Goal: Task Accomplishment & Management: Manage account settings

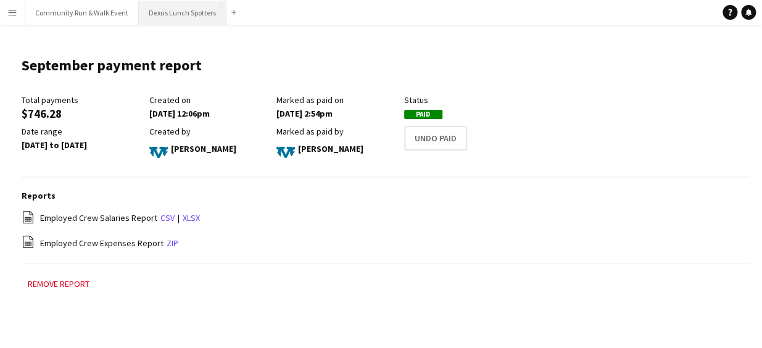
click at [161, 11] on button "Dexus Lunch Spotters Close" at bounding box center [183, 13] width 88 height 24
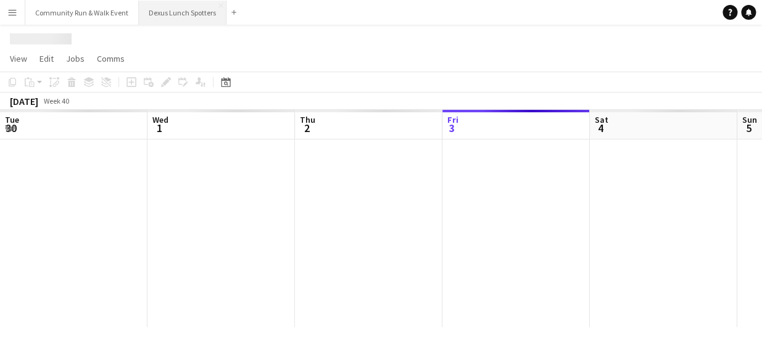
scroll to position [0, 295]
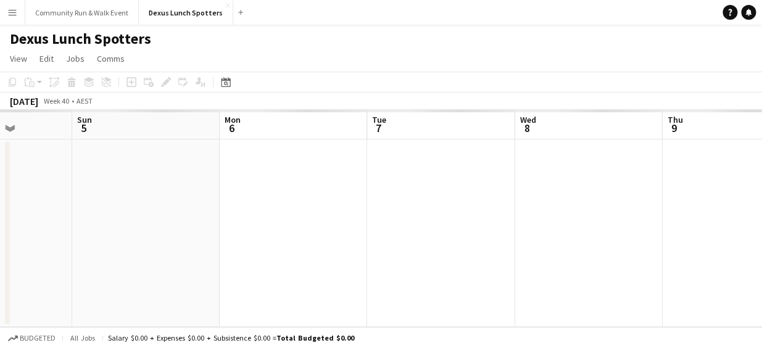
drag, startPoint x: 383, startPoint y: 242, endPoint x: 151, endPoint y: 228, distance: 232.4
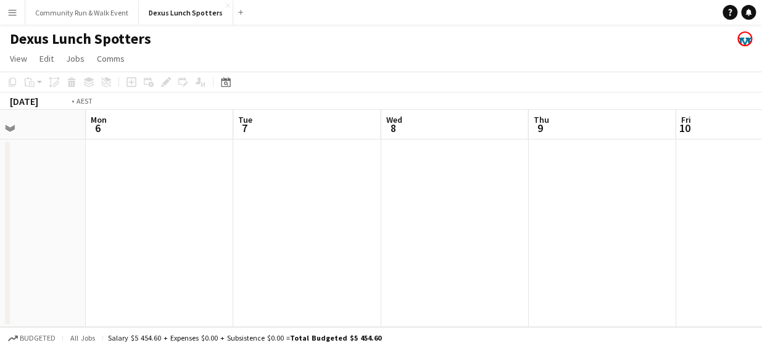
drag, startPoint x: 151, startPoint y: 228, endPoint x: 147, endPoint y: 244, distance: 15.9
click at [147, 244] on app-calendar-viewport "Thu 2 Fri 3 Sat 4 Sun 5 Mon 6 Tue 7 Wed 8 Thu 9 Fri 10 Sat 11 Sun 12" at bounding box center [381, 218] width 762 height 217
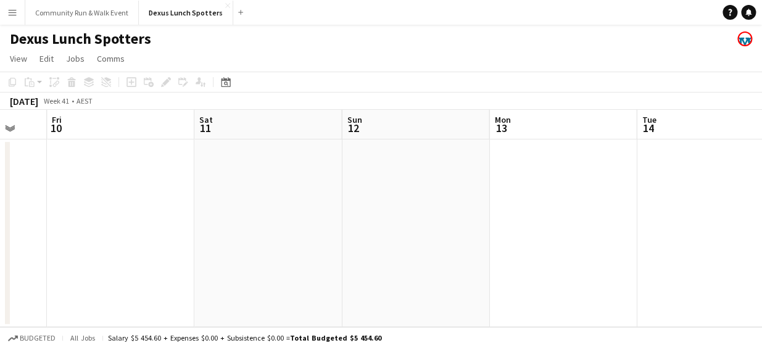
drag, startPoint x: 465, startPoint y: 276, endPoint x: 134, endPoint y: 288, distance: 331.6
click at [134, 288] on app-calendar-viewport "Mon 6 Tue 7 Wed 8 Thu 9 Fri 10 Sat 11 Sun 12 Mon 13 Tue 14 Wed 15 Thu 16" at bounding box center [381, 218] width 762 height 217
drag, startPoint x: 524, startPoint y: 254, endPoint x: 213, endPoint y: 254, distance: 310.4
click at [213, 254] on app-calendar-viewport "Wed 8 Thu 9 Fri 10 Sat 11 Sun 12 Mon 13 Tue 14 Wed 15 Thu 16 Fri 17 Sat 18" at bounding box center [381, 218] width 762 height 217
drag, startPoint x: 579, startPoint y: 242, endPoint x: 154, endPoint y: 252, distance: 425.3
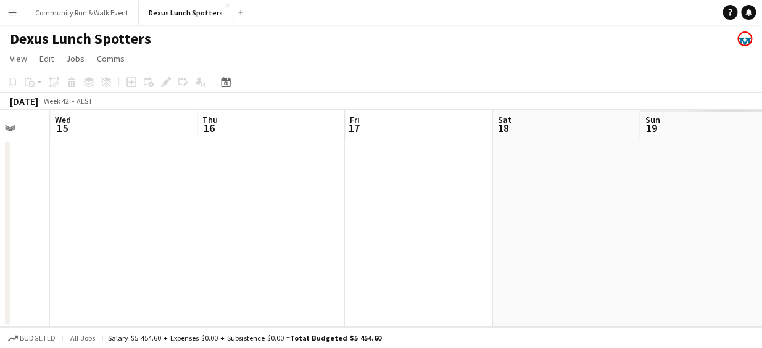
click at [154, 252] on app-calendar-viewport "Sun 12 Mon 13 Tue 14 Wed 15 Thu 16 Fri 17 Sat 18 Sun 19 Mon 20 Tue 21 Wed 22" at bounding box center [381, 218] width 762 height 217
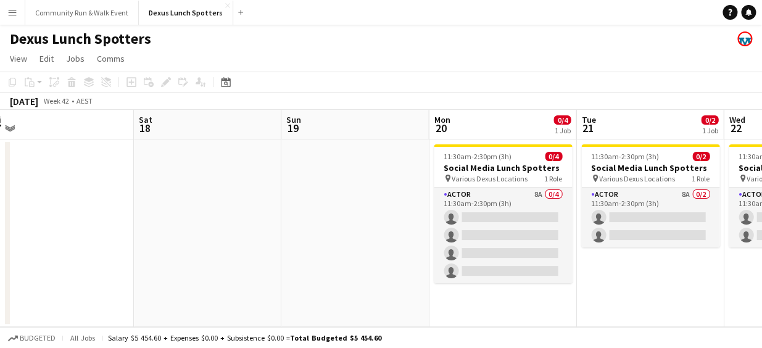
scroll to position [0, 457]
drag, startPoint x: 466, startPoint y: 260, endPoint x: 107, endPoint y: 241, distance: 359.6
click at [107, 241] on app-calendar-viewport "Tue 14 Wed 15 Thu 16 Fri 17 Sat 18 Sun 19 Mon 20 0/4 1 Job Tue 21 0/2 1 Job Wed…" at bounding box center [381, 218] width 762 height 217
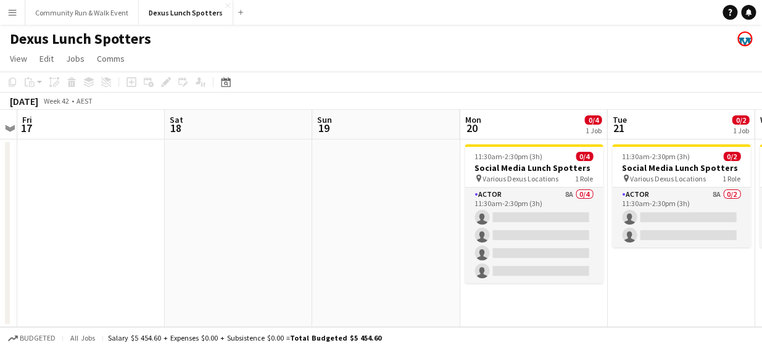
drag, startPoint x: 599, startPoint y: 306, endPoint x: 336, endPoint y: 268, distance: 266.2
click at [336, 268] on app-calendar-viewport "Tue 14 Wed 15 Thu 16 Fri 17 Sat 18 Sun 19 Mon 20 0/4 1 Job Tue 21 0/2 1 Job Wed…" at bounding box center [381, 218] width 762 height 217
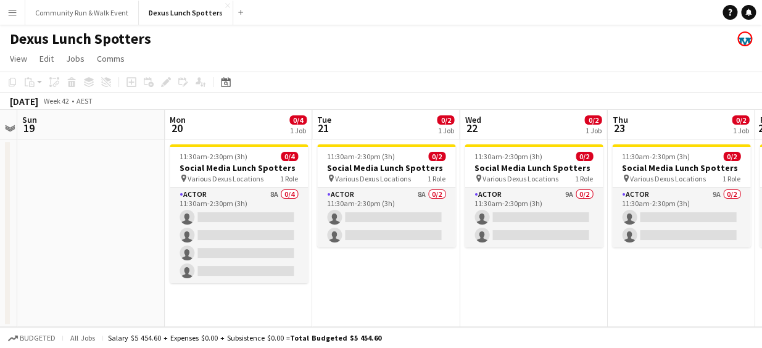
scroll to position [0, 426]
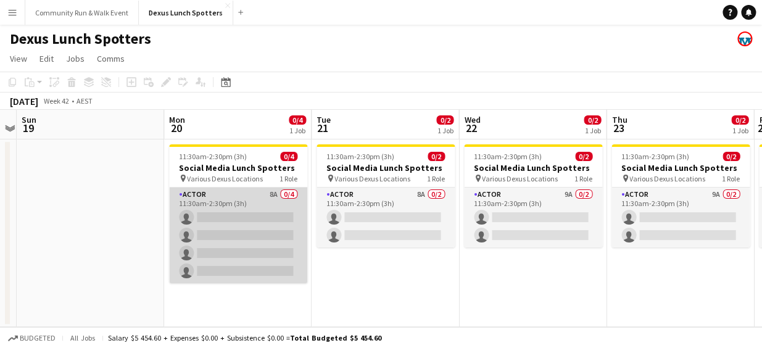
click at [197, 213] on app-card-role "Actor 8A 0/4 11:30am-2:30pm (3h) single-neutral-actions single-neutral-actions …" at bounding box center [238, 236] width 138 height 96
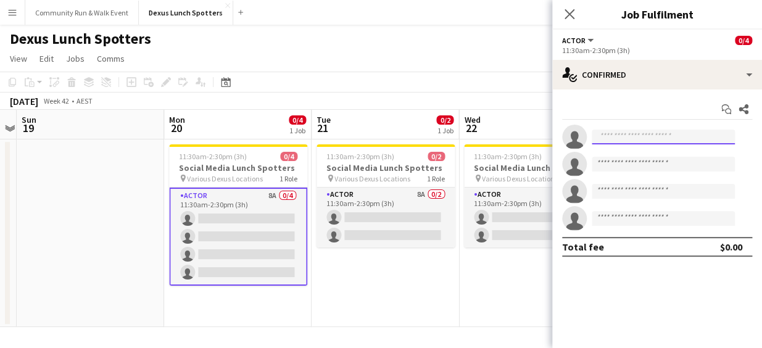
click at [640, 133] on input at bounding box center [663, 137] width 143 height 15
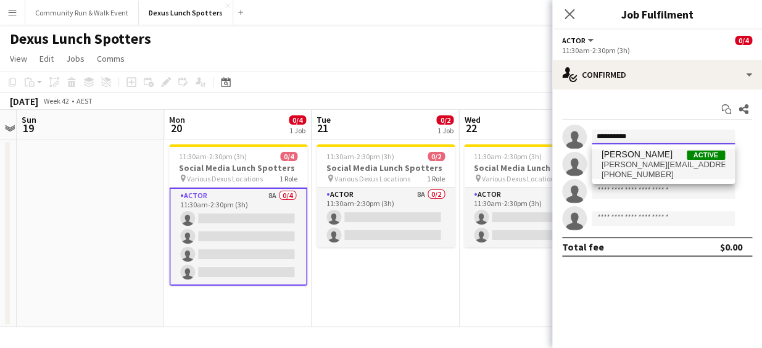
type input "**********"
click at [637, 154] on span "[PERSON_NAME]" at bounding box center [637, 154] width 71 height 10
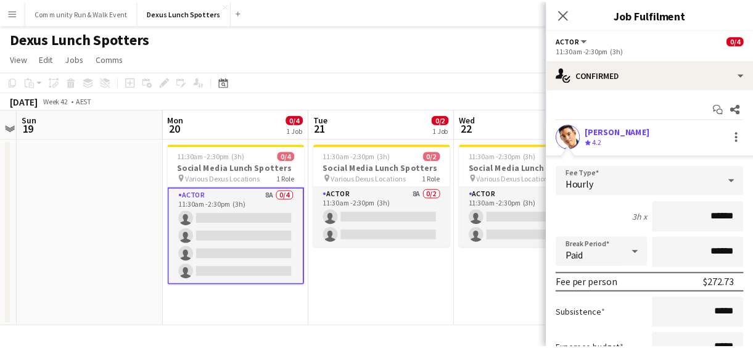
scroll to position [197, 0]
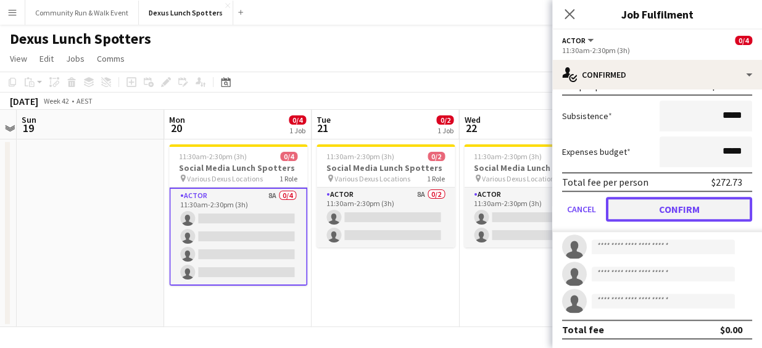
click at [664, 218] on button "Confirm" at bounding box center [679, 209] width 146 height 25
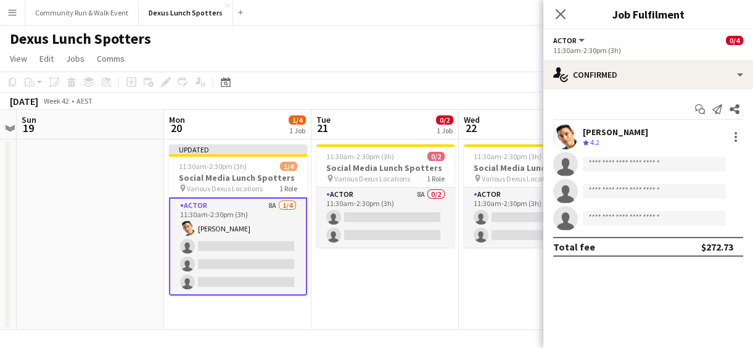
scroll to position [0, 0]
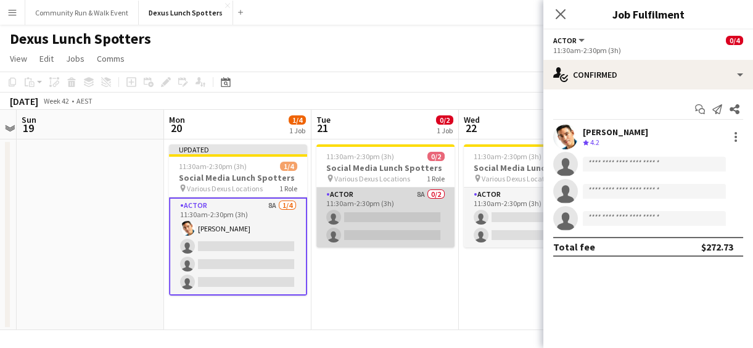
click at [322, 219] on app-card-role "Actor 8A 0/2 11:30am-2:30pm (3h) single-neutral-actions single-neutral-actions" at bounding box center [386, 218] width 138 height 60
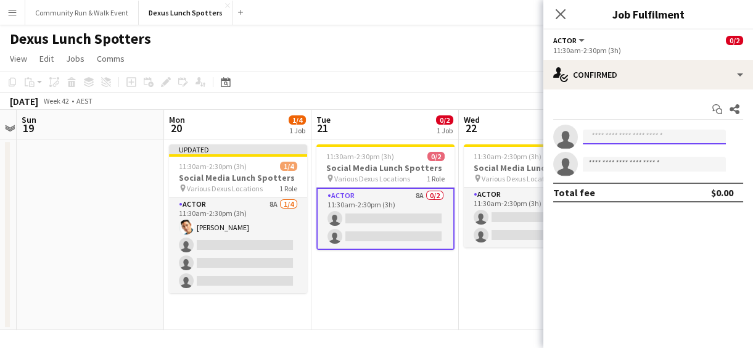
click at [660, 142] on input at bounding box center [654, 137] width 143 height 15
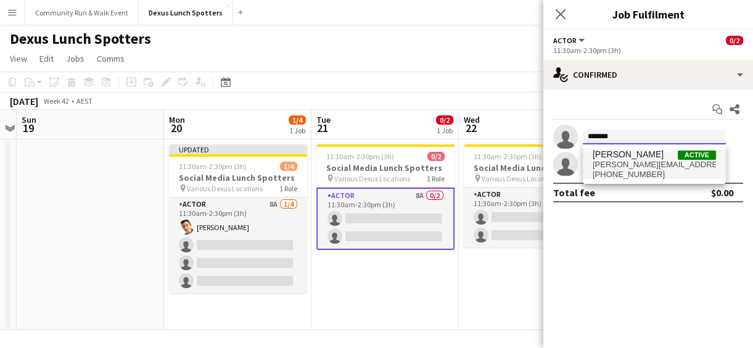
type input "*******"
click at [655, 163] on span "[PERSON_NAME][EMAIL_ADDRESS][PERSON_NAME][DOMAIN_NAME]" at bounding box center [654, 165] width 123 height 10
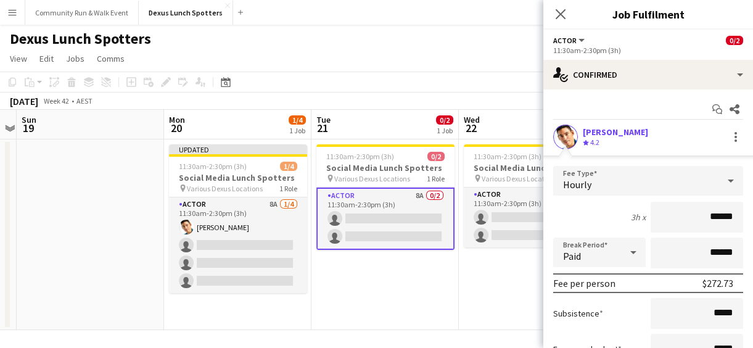
scroll to position [143, 0]
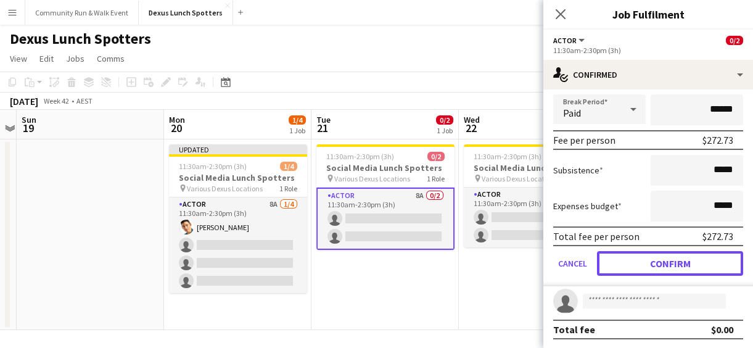
drag, startPoint x: 682, startPoint y: 263, endPoint x: 673, endPoint y: 258, distance: 10.8
click at [673, 258] on button "Confirm" at bounding box center [670, 263] width 146 height 25
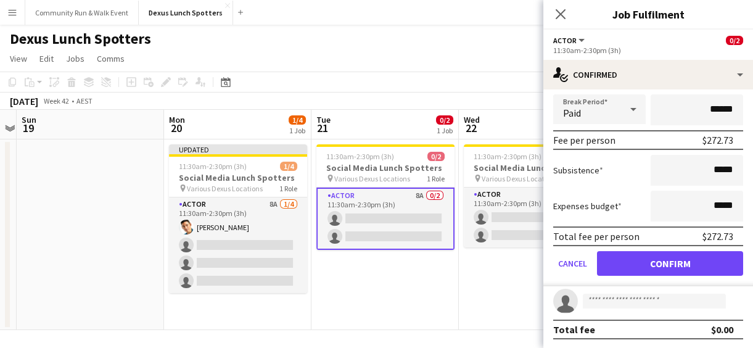
scroll to position [0, 0]
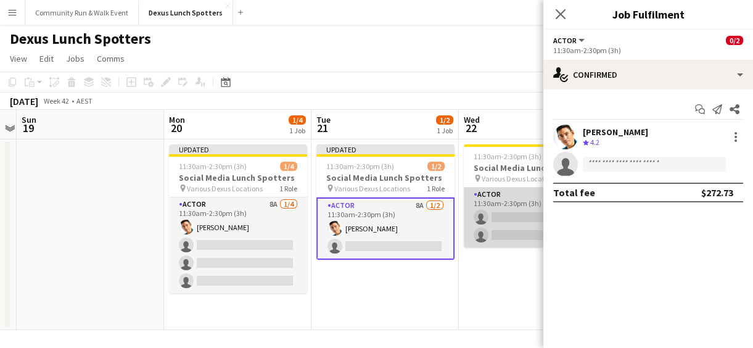
click at [480, 213] on app-card-role "Actor 9A 0/2 11:30am-2:30pm (3h) single-neutral-actions single-neutral-actions" at bounding box center [533, 218] width 138 height 60
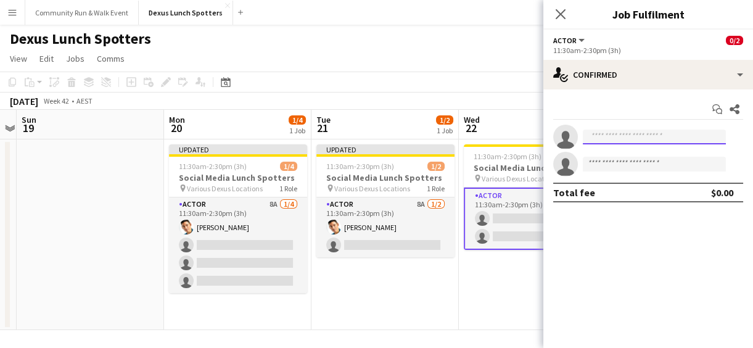
click at [629, 133] on input at bounding box center [654, 137] width 143 height 15
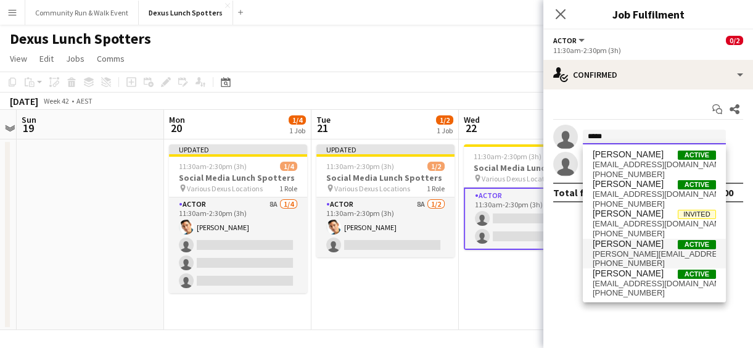
type input "****"
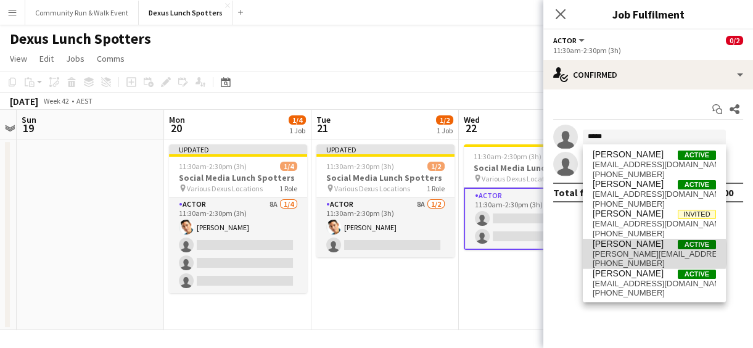
click at [648, 253] on span "[PERSON_NAME][EMAIL_ADDRESS][PERSON_NAME][DOMAIN_NAME]" at bounding box center [654, 254] width 123 height 10
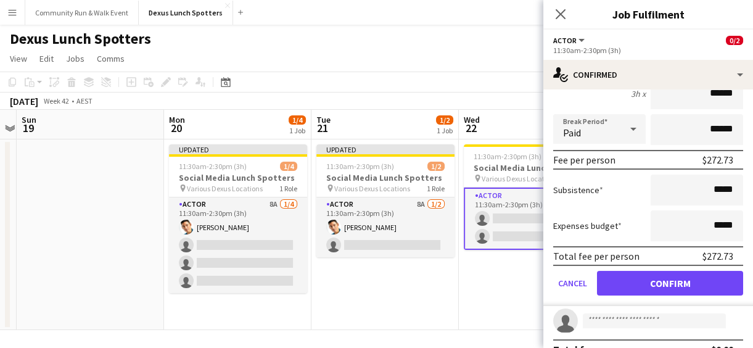
scroll to position [143, 0]
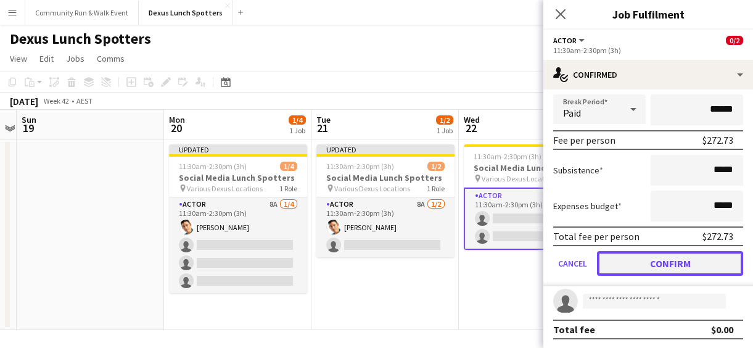
click at [674, 265] on button "Confirm" at bounding box center [670, 263] width 146 height 25
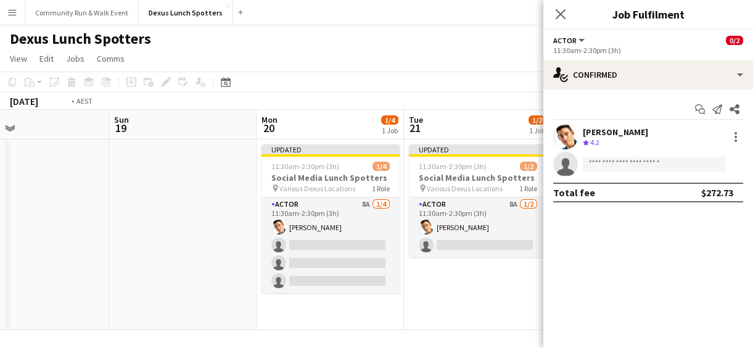
scroll to position [0, 344]
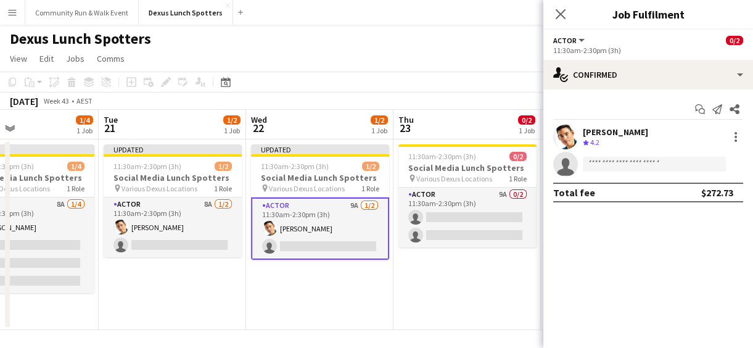
drag, startPoint x: 467, startPoint y: 303, endPoint x: 255, endPoint y: 327, distance: 213.6
click at [255, 327] on app-calendar-viewport "Sat 18 Sun 19 Mon 20 1/4 1 Job Tue 21 1/2 1 Job Wed 22 1/2 1 Job Thu 23 0/2 1 J…" at bounding box center [376, 220] width 753 height 220
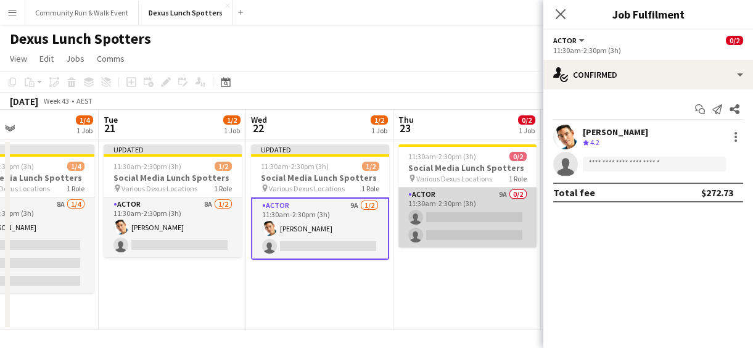
click at [449, 228] on app-card-role "Actor 9A 0/2 11:30am-2:30pm (3h) single-neutral-actions single-neutral-actions" at bounding box center [468, 218] width 138 height 60
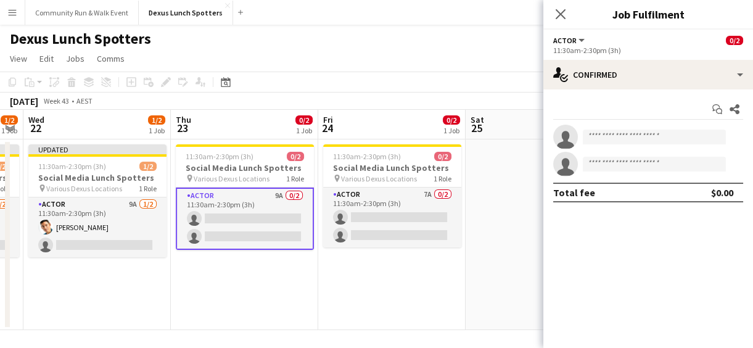
drag, startPoint x: 458, startPoint y: 297, endPoint x: 236, endPoint y: 279, distance: 222.9
click at [236, 279] on app-calendar-viewport "Sat 18 Sun 19 Mon 20 1/4 1 Job Tue 21 1/2 1 Job Wed 22 1/2 1 Job Thu 23 0/2 1 J…" at bounding box center [376, 220] width 753 height 220
click at [673, 141] on input at bounding box center [654, 137] width 143 height 15
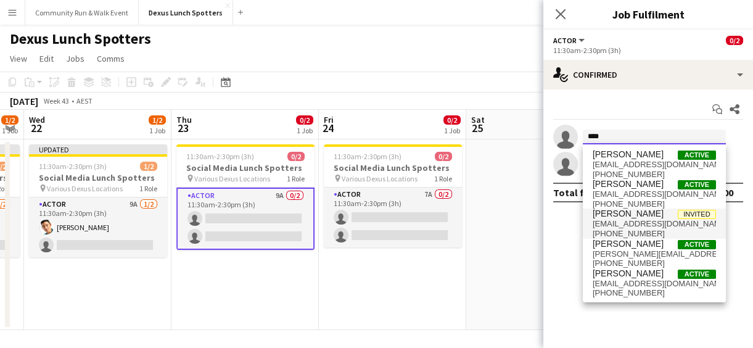
type input "****"
click at [647, 234] on span "[PHONE_NUMBER]" at bounding box center [654, 234] width 123 height 10
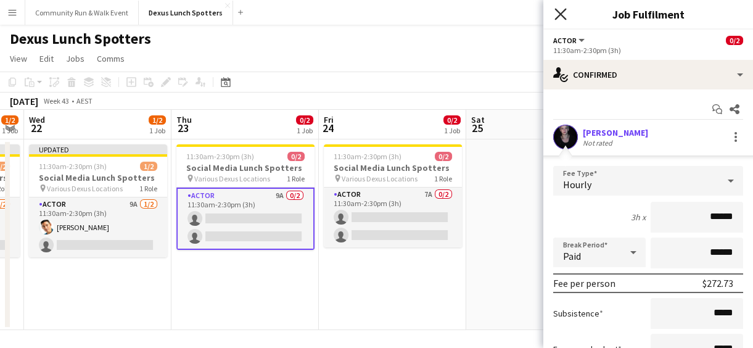
click at [560, 13] on icon at bounding box center [561, 14] width 12 height 12
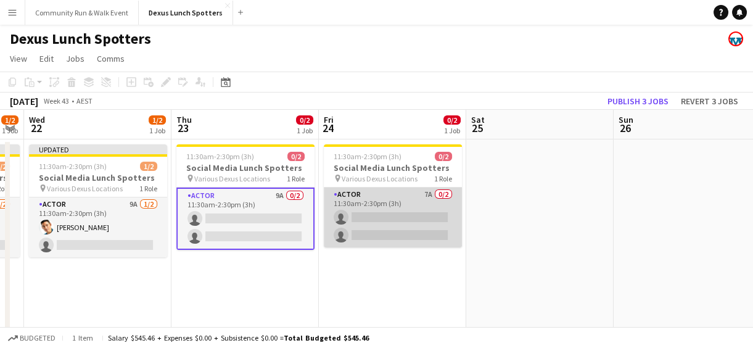
click at [383, 213] on app-card-role "Actor 7A 0/2 11:30am-2:30pm (3h) single-neutral-actions single-neutral-actions" at bounding box center [393, 218] width 138 height 60
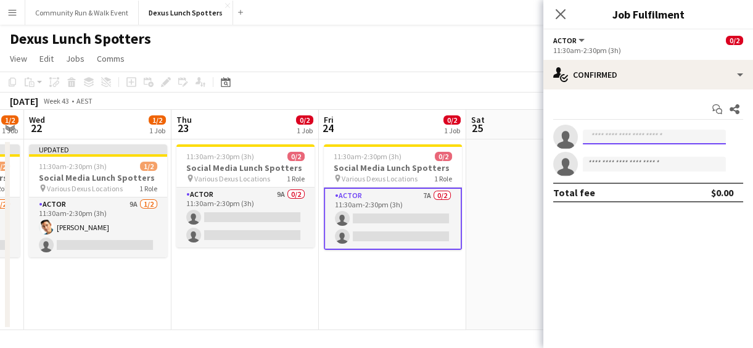
click at [621, 141] on input at bounding box center [654, 137] width 143 height 15
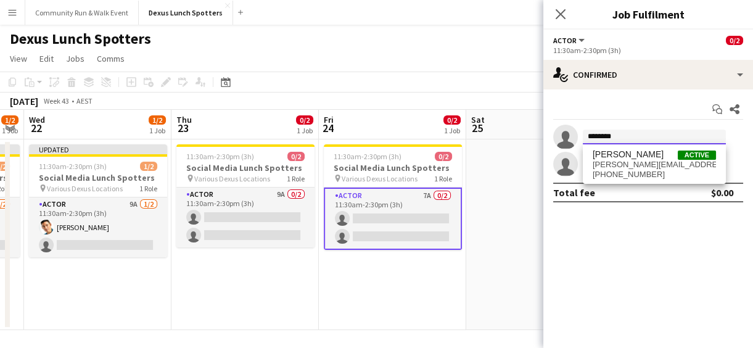
type input "********"
click at [623, 163] on span "[PERSON_NAME][EMAIL_ADDRESS][PERSON_NAME][DOMAIN_NAME]" at bounding box center [654, 165] width 123 height 10
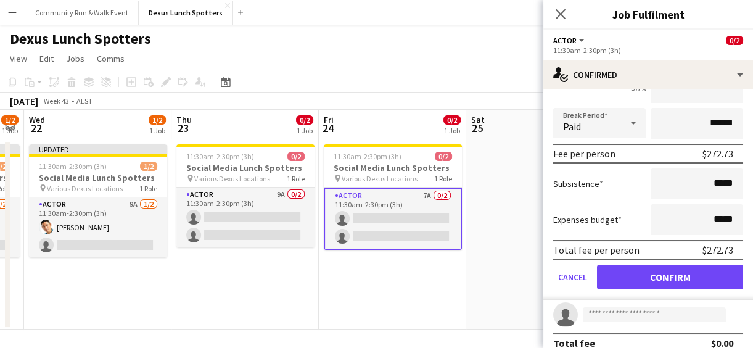
scroll to position [143, 0]
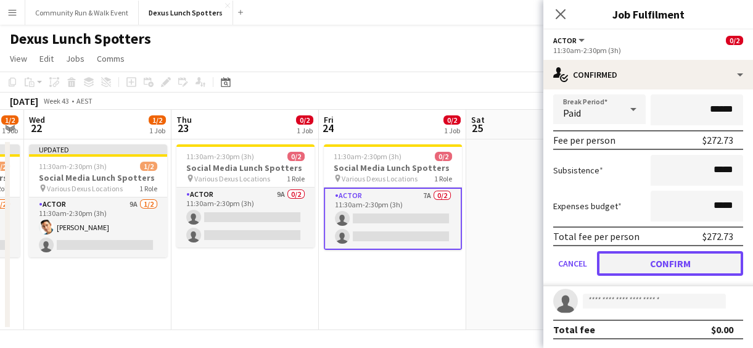
click at [685, 260] on button "Confirm" at bounding box center [670, 263] width 146 height 25
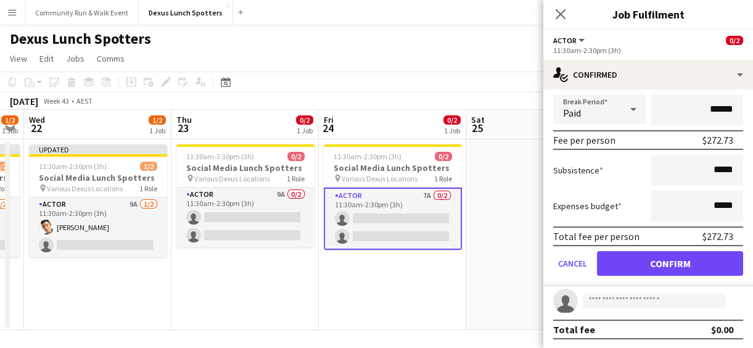
scroll to position [0, 0]
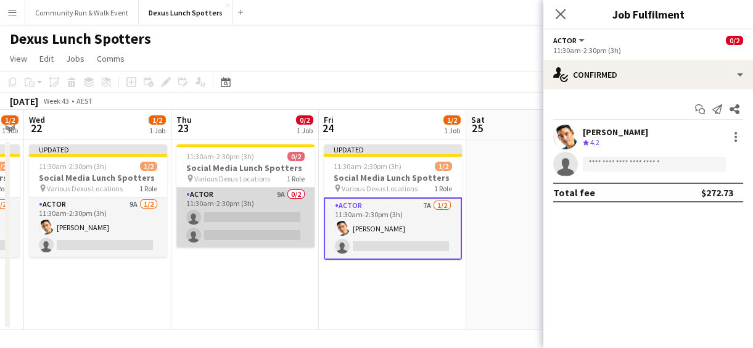
click at [241, 238] on app-card-role "Actor 9A 0/2 11:30am-2:30pm (3h) single-neutral-actions single-neutral-actions" at bounding box center [245, 218] width 138 height 60
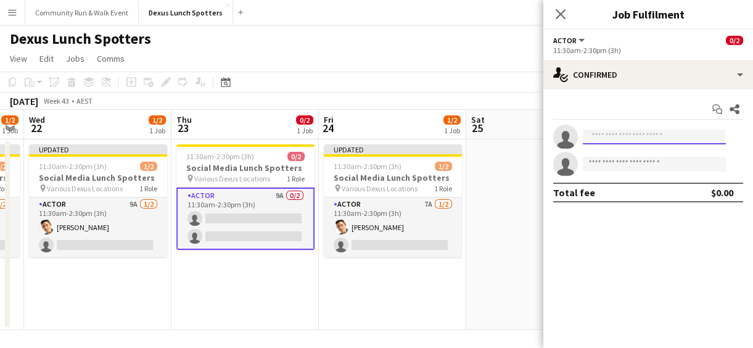
click at [610, 131] on input at bounding box center [654, 137] width 143 height 15
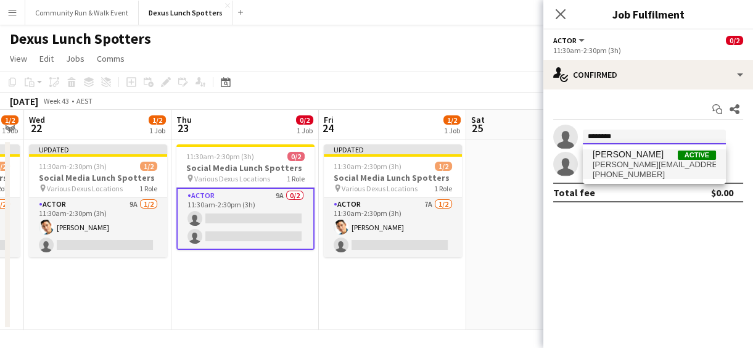
type input "********"
click at [627, 157] on span "[PERSON_NAME]" at bounding box center [628, 154] width 71 height 10
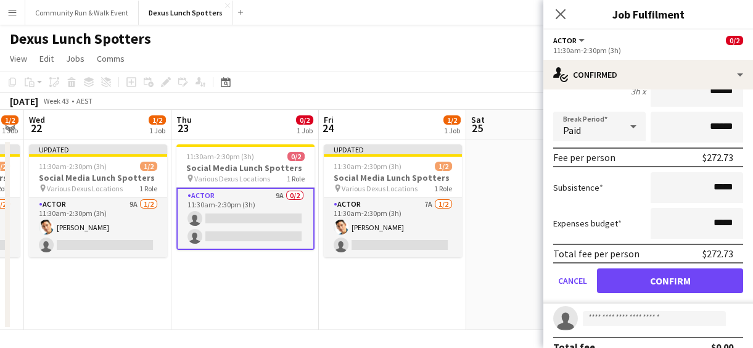
scroll to position [143, 0]
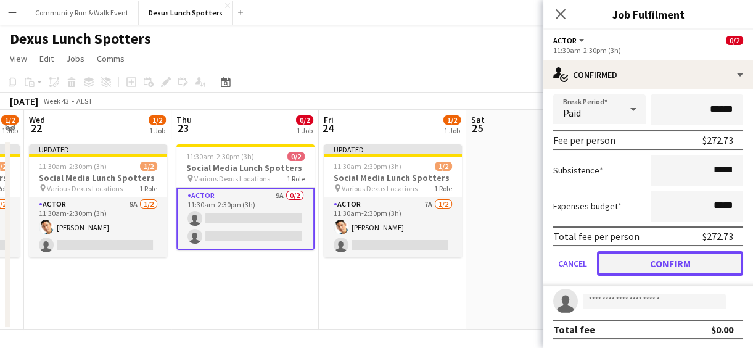
click at [685, 265] on button "Confirm" at bounding box center [670, 263] width 146 height 25
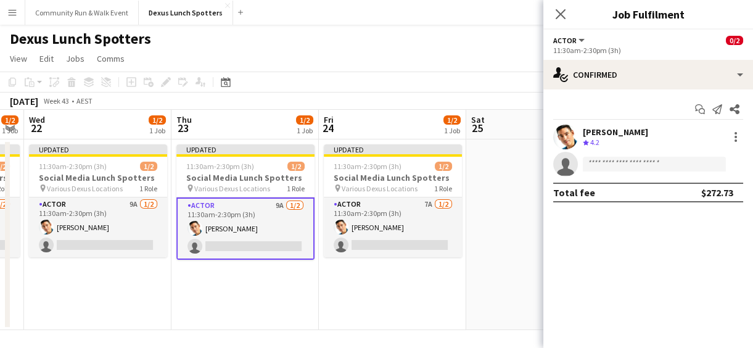
scroll to position [0, 0]
click at [383, 292] on app-date-cell "Updated 11:30am-2:30pm (3h) 1/2 Social Media Lunch Spotters pin Various Dexus L…" at bounding box center [392, 234] width 147 height 191
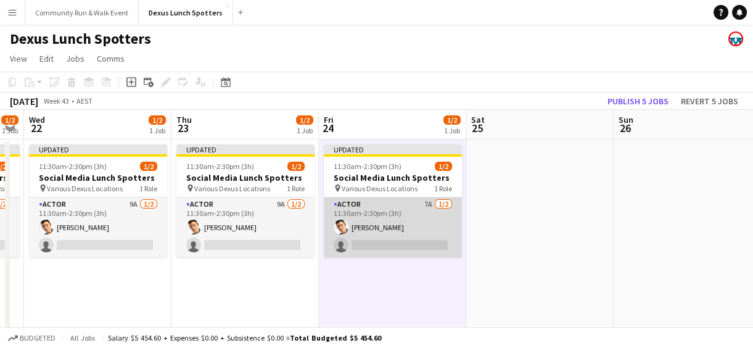
click at [410, 234] on app-card-role "Actor 7A [DATE] 11:30am-2:30pm (3h) [PERSON_NAME] single-neutral-actions" at bounding box center [393, 227] width 138 height 60
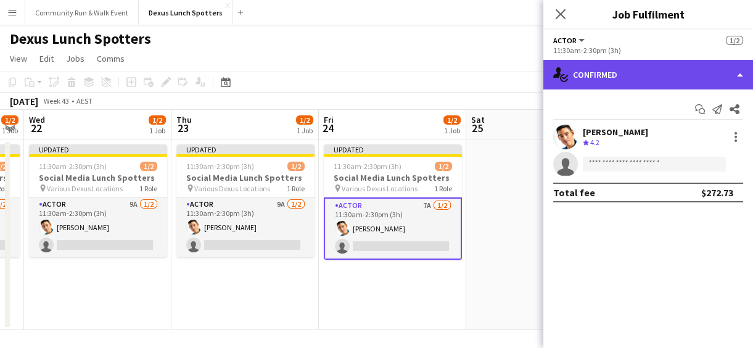
click at [660, 64] on div "single-neutral-actions-check-2 Confirmed" at bounding box center [649, 75] width 210 height 30
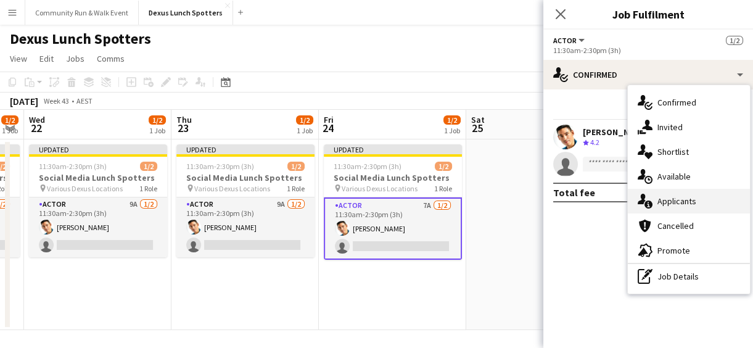
click at [678, 191] on div "single-neutral-actions-information Applicants" at bounding box center [689, 201] width 122 height 25
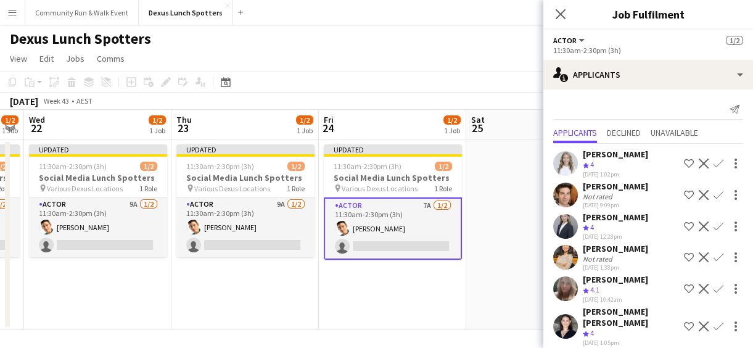
scroll to position [39, 0]
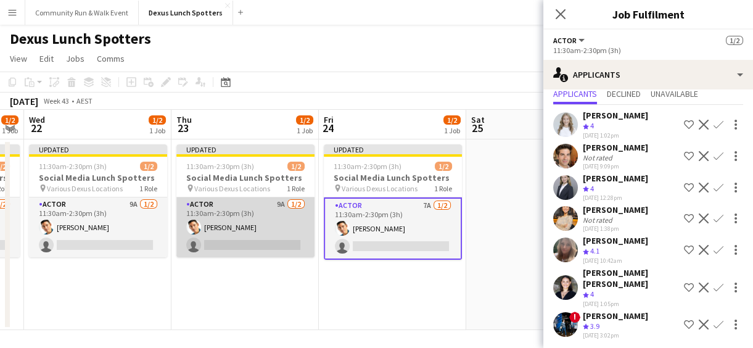
click at [233, 219] on app-card-role "Actor 9A [DATE] 11:30am-2:30pm (3h) [PERSON_NAME] single-neutral-actions" at bounding box center [245, 227] width 138 height 60
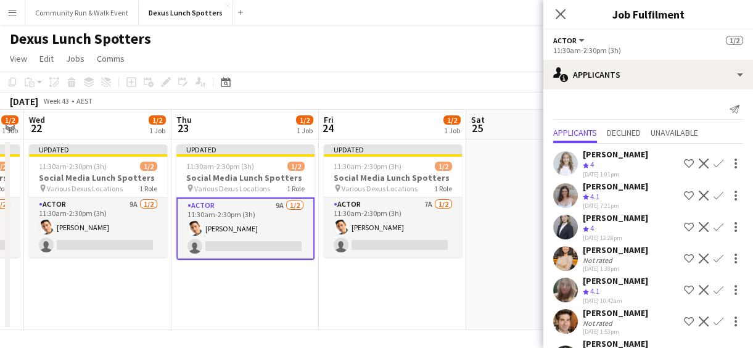
scroll to position [101, 0]
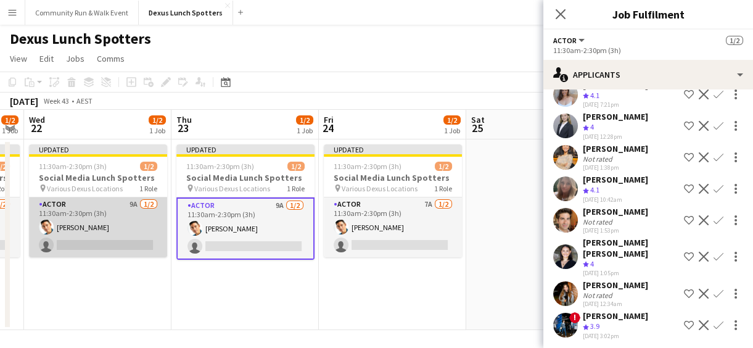
click at [109, 230] on app-card-role "Actor 9A [DATE] 11:30am-2:30pm (3h) [PERSON_NAME] single-neutral-actions" at bounding box center [98, 227] width 138 height 60
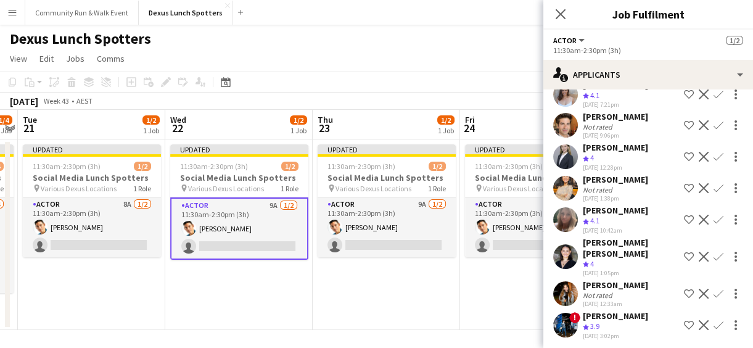
scroll to position [0, 400]
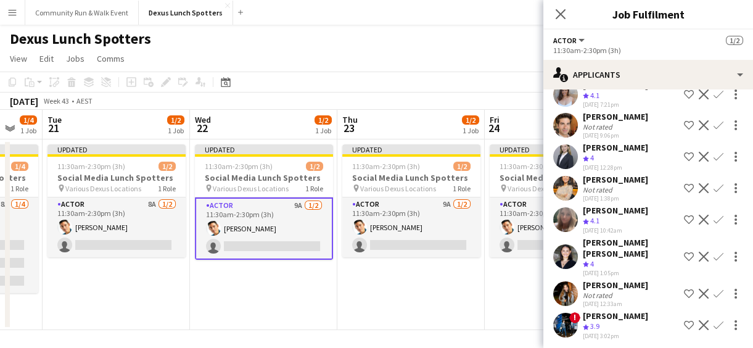
drag, startPoint x: 123, startPoint y: 289, endPoint x: 289, endPoint y: 296, distance: 166.1
click at [289, 296] on app-calendar-viewport "Sat 18 Sun 19 Mon 20 1/4 1 Job Tue 21 1/2 1 Job Wed 22 1/2 1 Job Thu 23 1/2 1 J…" at bounding box center [376, 220] width 753 height 220
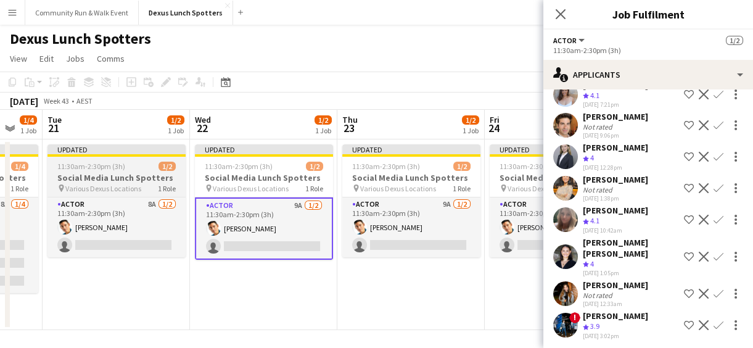
click at [73, 192] on span "Various Dexus Locations" at bounding box center [103, 188] width 76 height 9
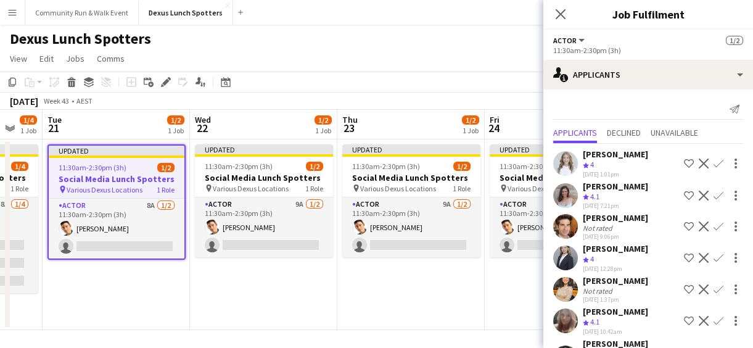
scroll to position [70, 0]
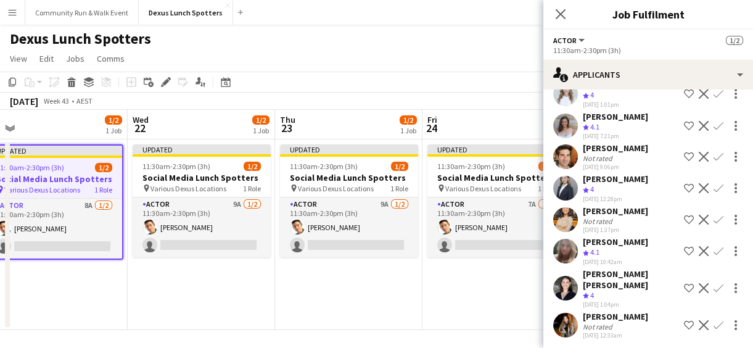
drag, startPoint x: 391, startPoint y: 309, endPoint x: 328, endPoint y: 284, distance: 67.0
click at [328, 284] on app-calendar-viewport "Sun 19 Mon 20 1/4 1 Job Tue 21 1/2 1 Job Wed 22 1/2 1 Job Thu 23 1/2 1 Job Fri …" at bounding box center [376, 220] width 753 height 220
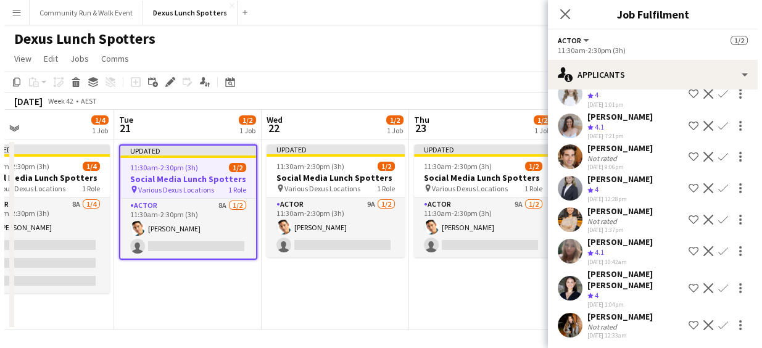
scroll to position [0, 289]
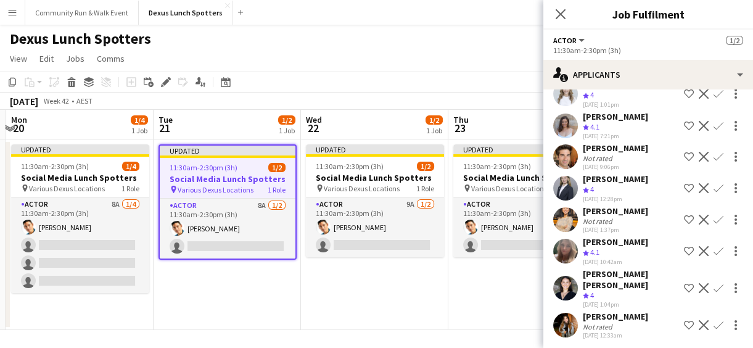
drag, startPoint x: 136, startPoint y: 282, endPoint x: 327, endPoint y: 333, distance: 198.0
click at [327, 333] on app-board "Dexus Lunch Spotters View Day view expanded Day view collapsed Month view Date …" at bounding box center [376, 188] width 753 height 326
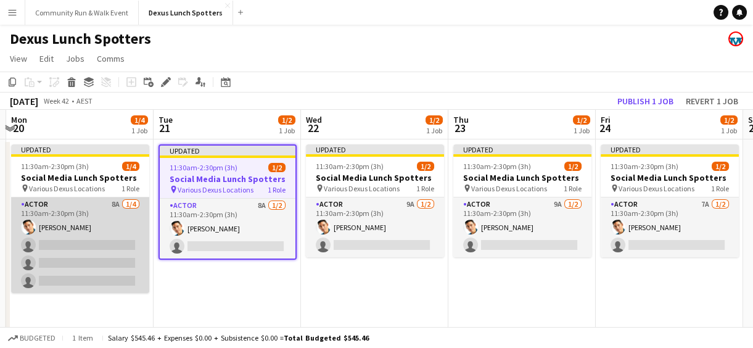
click at [74, 248] on app-card-role "Actor 8A [DATE] 11:30am-2:30pm (3h) [PERSON_NAME] single-neutral-actions single…" at bounding box center [80, 245] width 138 height 96
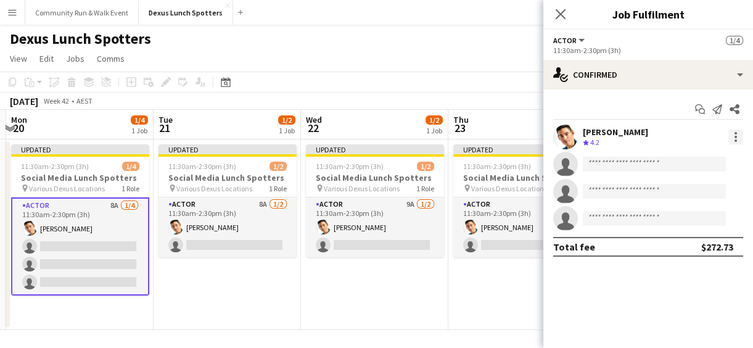
click at [732, 130] on div at bounding box center [736, 137] width 15 height 15
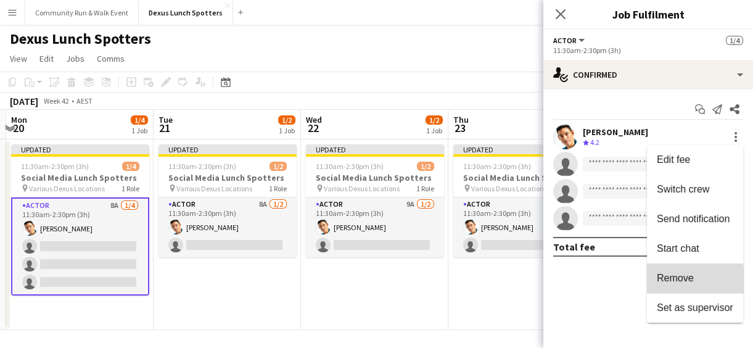
click at [682, 280] on span "Remove" at bounding box center [675, 278] width 37 height 10
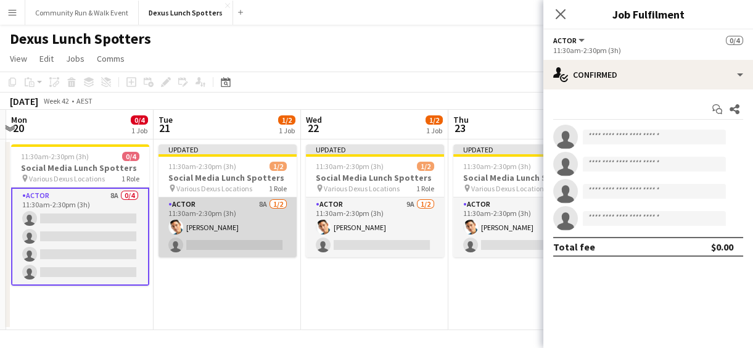
click at [265, 211] on app-card-role "Actor 8A [DATE] 11:30am-2:30pm (3h) [PERSON_NAME] single-neutral-actions" at bounding box center [228, 227] width 138 height 60
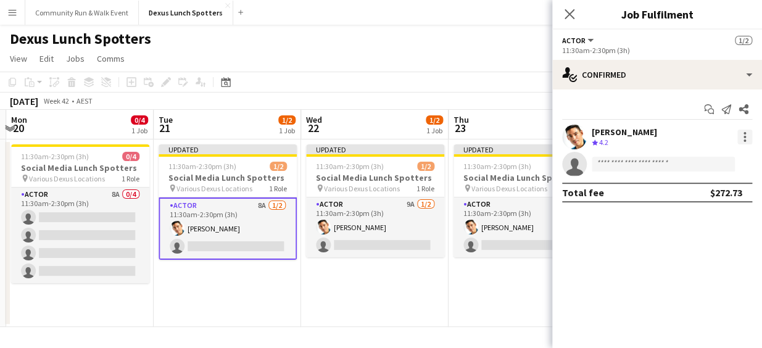
click at [744, 139] on div at bounding box center [745, 140] width 2 height 2
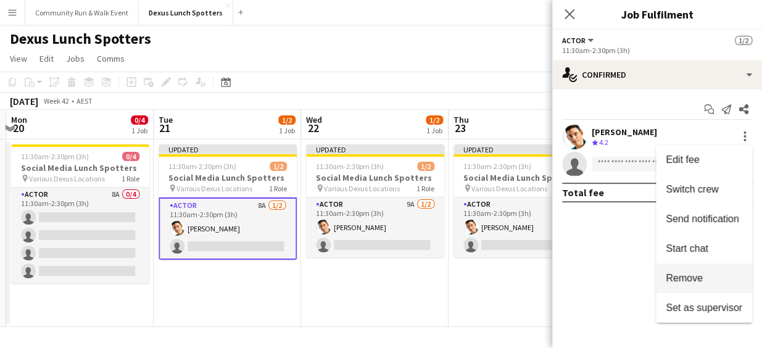
click at [688, 273] on span "Remove" at bounding box center [684, 278] width 37 height 10
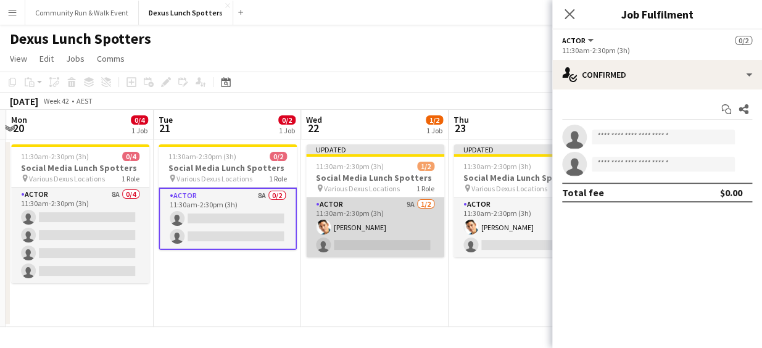
click at [413, 229] on app-card-role "Actor 9A [DATE] 11:30am-2:30pm (3h) [PERSON_NAME] single-neutral-actions" at bounding box center [375, 227] width 138 height 60
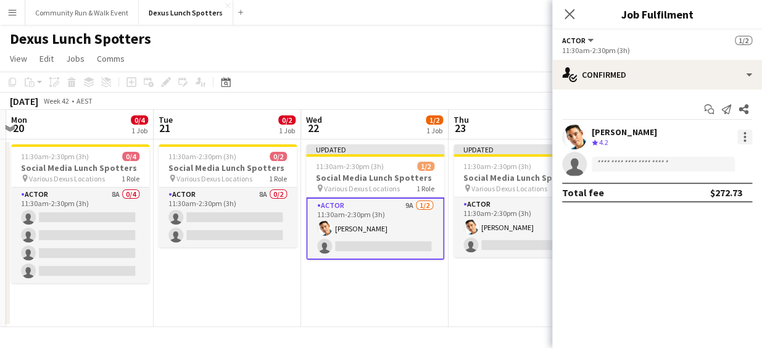
click at [745, 138] on div at bounding box center [744, 137] width 15 height 15
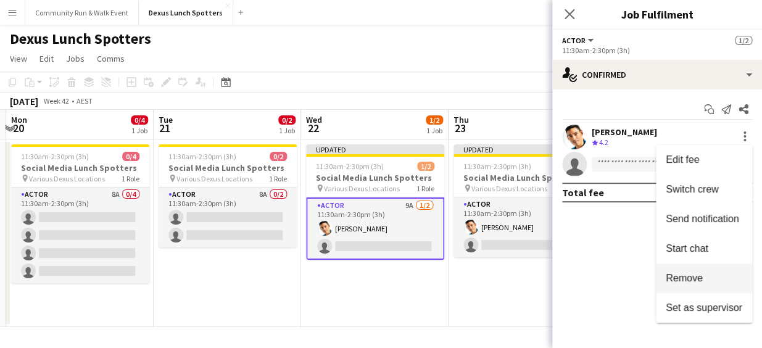
click at [697, 286] on button "Remove" at bounding box center [704, 278] width 96 height 30
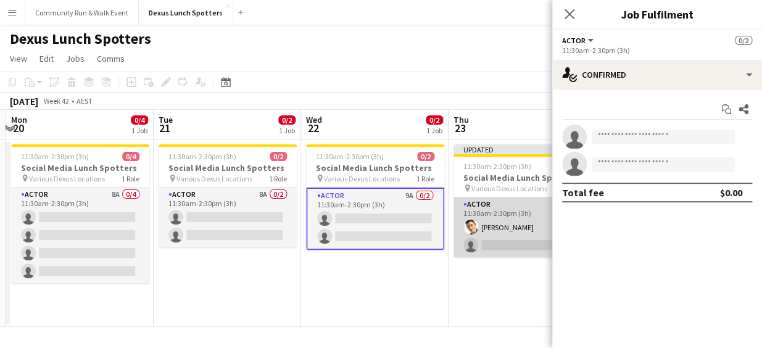
click at [485, 220] on app-card-role "Actor 9A [DATE] 11:30am-2:30pm (3h) [PERSON_NAME] single-neutral-actions" at bounding box center [523, 227] width 138 height 60
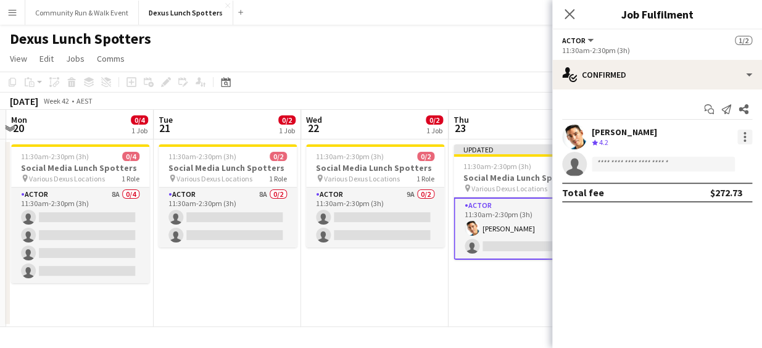
click at [744, 139] on div at bounding box center [745, 140] width 2 height 2
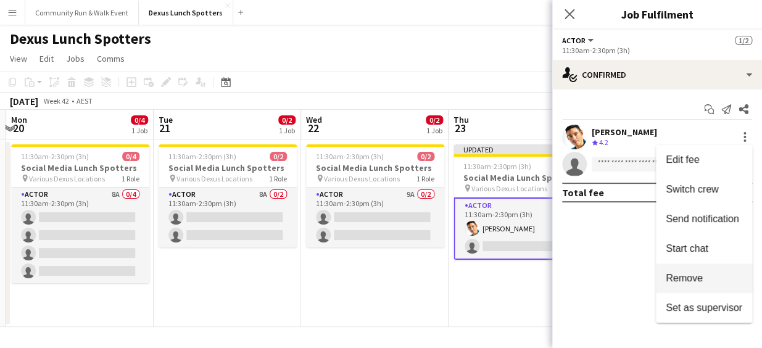
click at [677, 271] on button "Remove" at bounding box center [704, 278] width 96 height 30
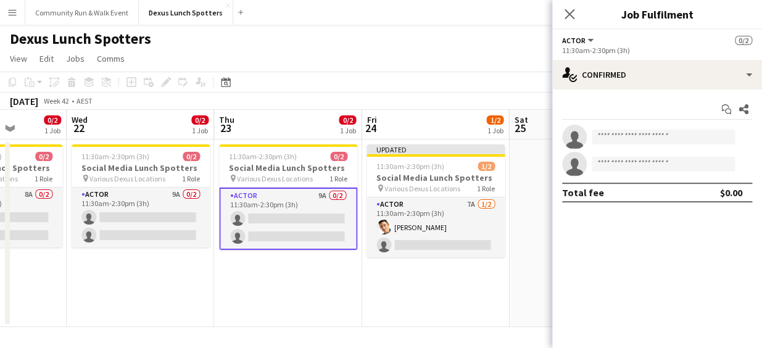
scroll to position [0, 524]
drag, startPoint x: 509, startPoint y: 302, endPoint x: 274, endPoint y: 283, distance: 235.9
click at [274, 283] on app-calendar-viewport "Sat 18 Sun 19 Mon 20 0/4 1 Job Tue 21 0/2 1 Job Wed 22 0/2 1 Job Thu 23 0/2 1 J…" at bounding box center [381, 218] width 762 height 217
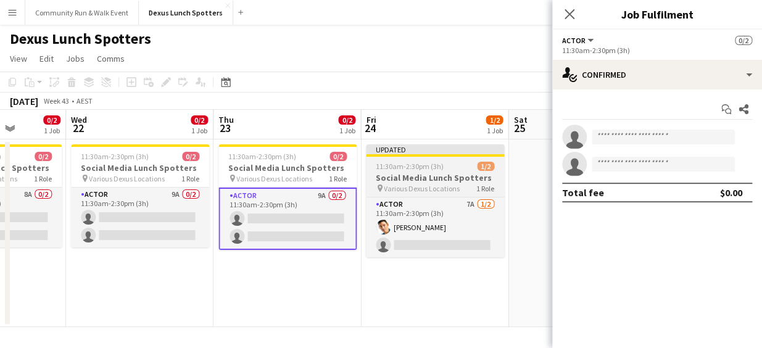
click at [461, 190] on div "pin Various Dexus Locations 1 Role" at bounding box center [435, 188] width 138 height 10
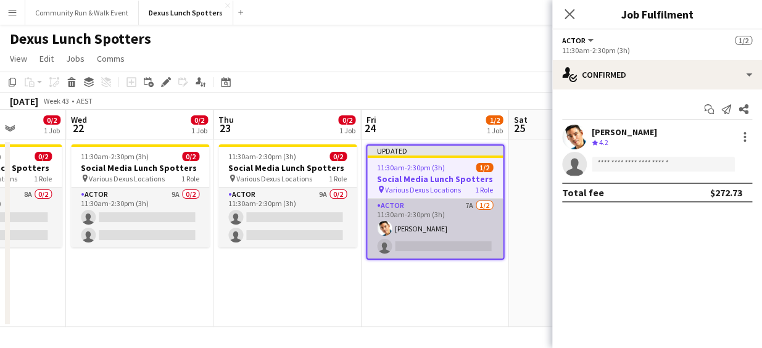
click at [443, 216] on app-card-role "Actor 7A [DATE] 11:30am-2:30pm (3h) [PERSON_NAME] single-neutral-actions" at bounding box center [435, 229] width 136 height 60
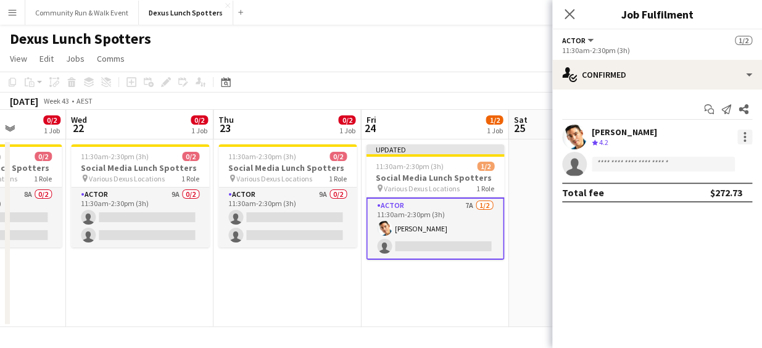
click at [747, 131] on div at bounding box center [744, 137] width 15 height 15
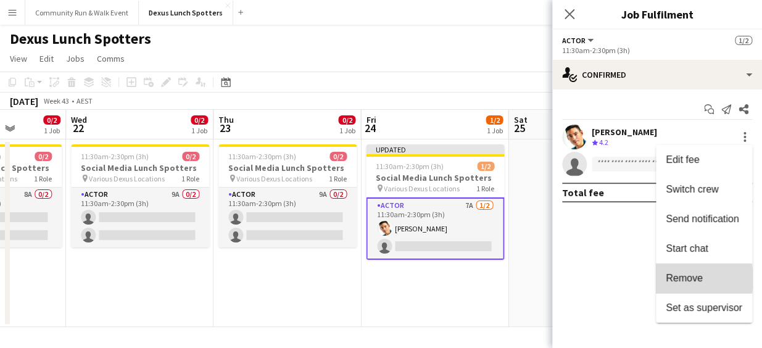
click at [682, 279] on span "Remove" at bounding box center [684, 278] width 37 height 10
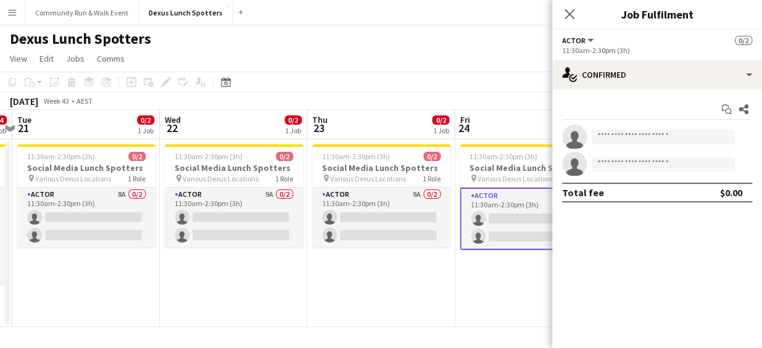
drag, startPoint x: 408, startPoint y: 317, endPoint x: 686, endPoint y: 274, distance: 281.6
click at [686, 274] on body "Menu Boards Boards Boards All jobs Status Workforce Workforce My Workforce Recr…" at bounding box center [381, 174] width 762 height 348
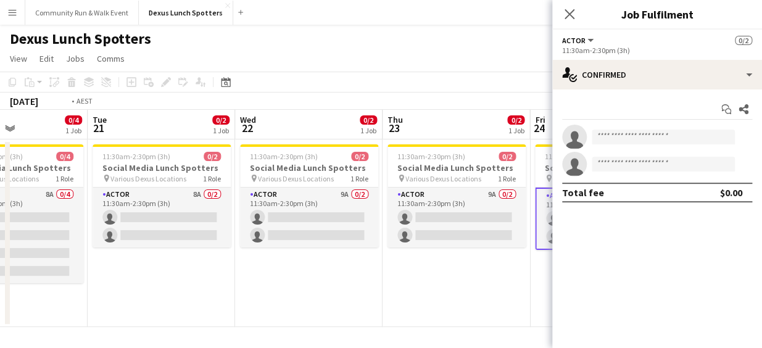
drag, startPoint x: 231, startPoint y: 310, endPoint x: 454, endPoint y: 300, distance: 223.0
click at [454, 300] on app-calendar-viewport "Sat 18 Sun 19 Mon 20 0/4 1 Job Tue 21 0/2 1 Job Wed 22 0/2 1 Job Thu 23 0/2 1 J…" at bounding box center [381, 218] width 762 height 217
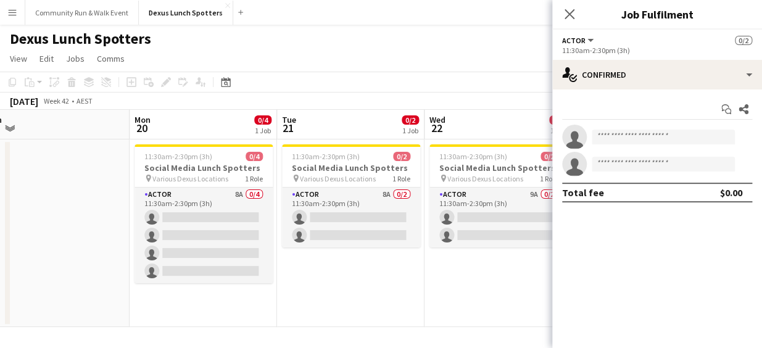
scroll to position [0, 288]
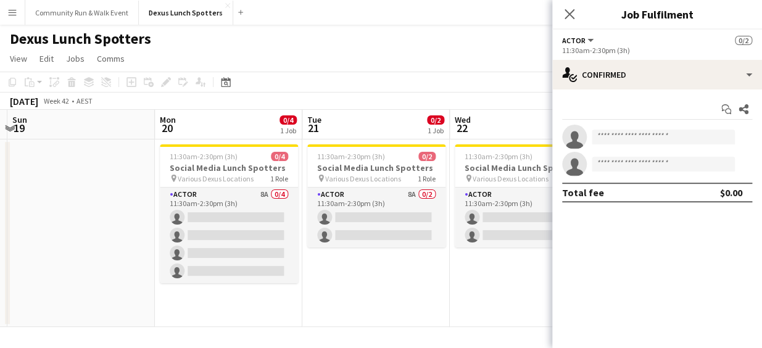
drag, startPoint x: 230, startPoint y: 293, endPoint x: 297, endPoint y: 302, distance: 67.8
click at [297, 302] on app-calendar-viewport "Fri 17 Sat 18 Sun 19 Mon 20 0/4 1 Job Tue 21 0/2 1 Job Wed 22 0/2 1 Job Thu 23 …" at bounding box center [381, 218] width 762 height 217
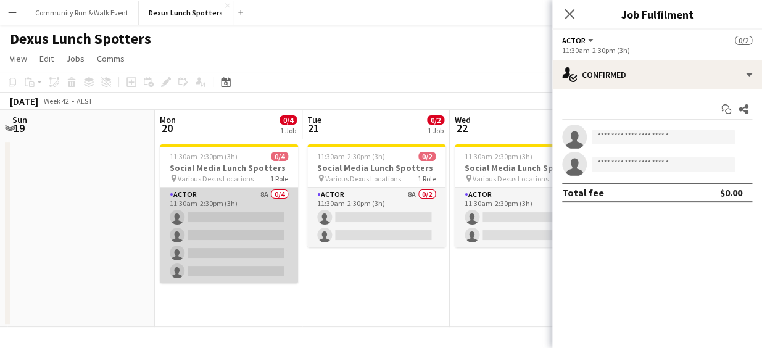
click at [244, 265] on app-card-role "Actor 8A 0/4 11:30am-2:30pm (3h) single-neutral-actions single-neutral-actions …" at bounding box center [229, 236] width 138 height 96
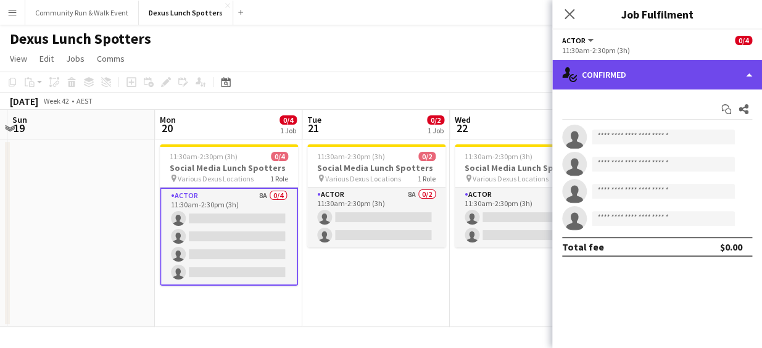
click at [636, 73] on div "single-neutral-actions-check-2 Confirmed" at bounding box center [657, 75] width 210 height 30
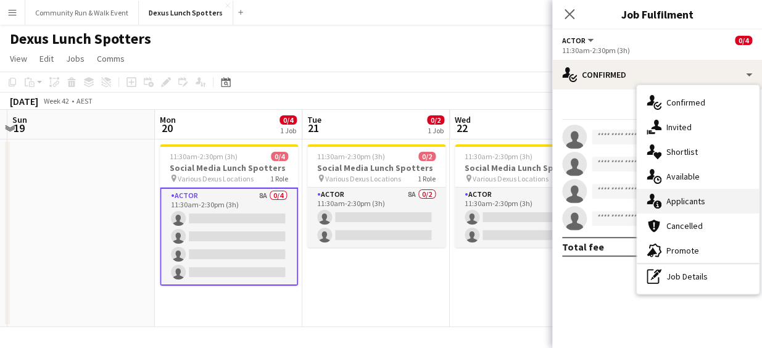
click at [673, 192] on div "single-neutral-actions-information Applicants" at bounding box center [698, 201] width 122 height 25
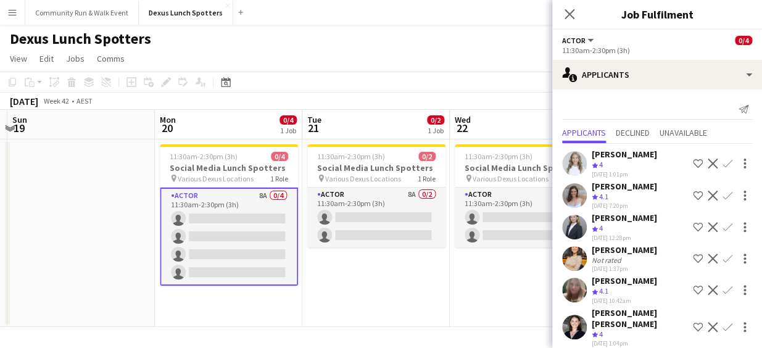
scroll to position [70, 0]
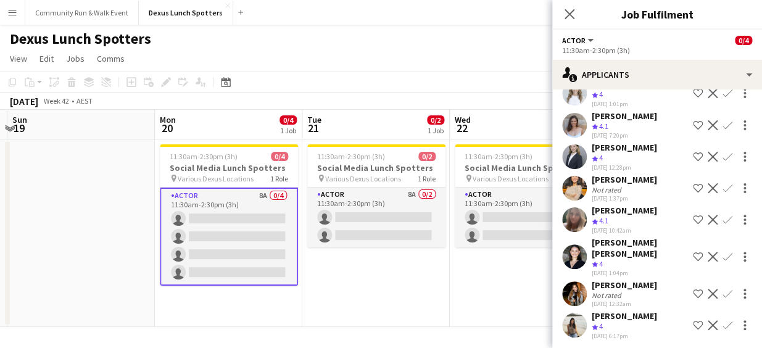
click at [723, 291] on app-icon "Confirm" at bounding box center [728, 294] width 10 height 10
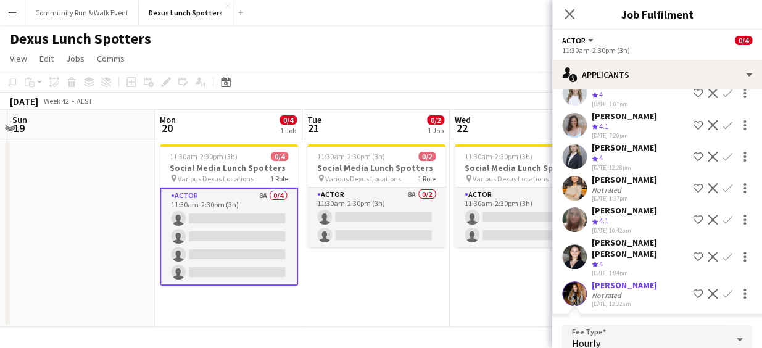
scroll to position [223, 0]
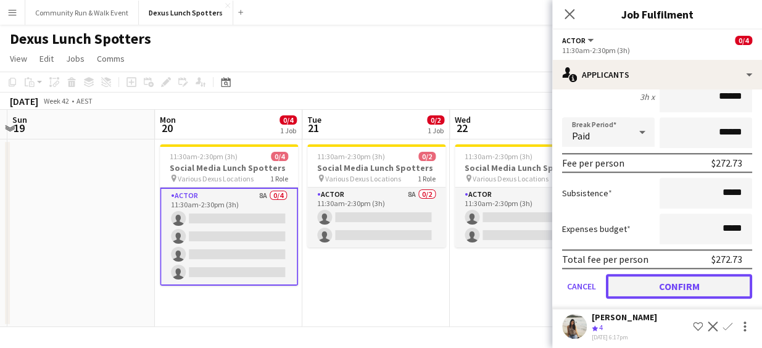
click at [689, 274] on button "Confirm" at bounding box center [679, 286] width 146 height 25
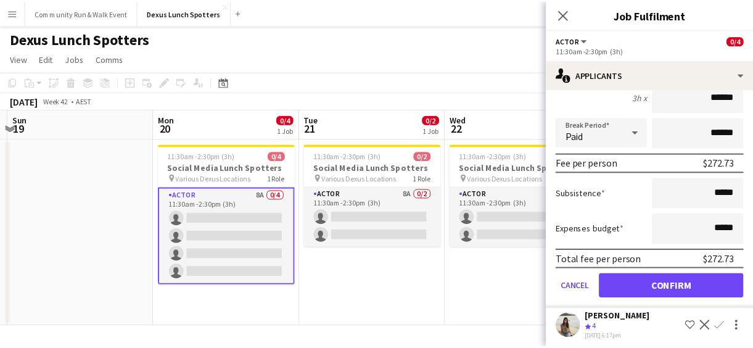
scroll to position [39, 0]
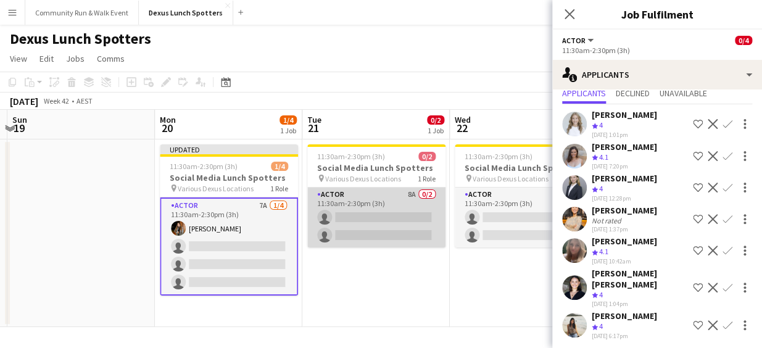
click at [394, 228] on app-card-role "Actor 8A 0/2 11:30am-2:30pm (3h) single-neutral-actions single-neutral-actions" at bounding box center [376, 218] width 138 height 60
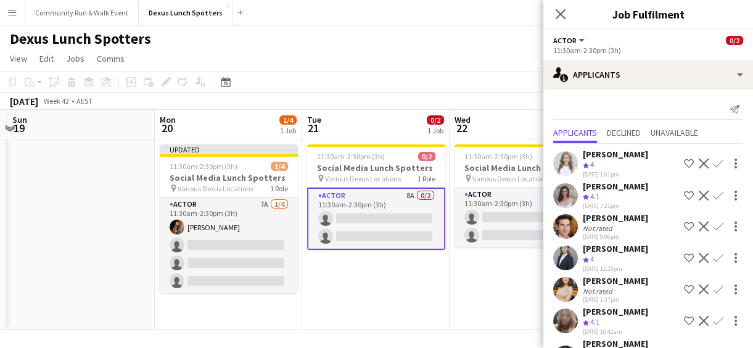
scroll to position [70, 0]
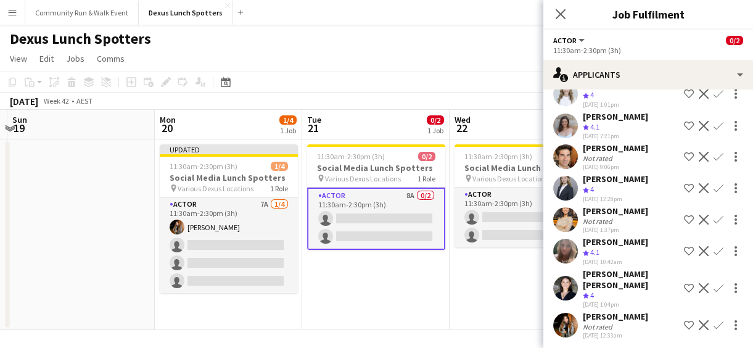
click at [714, 320] on app-icon "Confirm" at bounding box center [719, 325] width 10 height 10
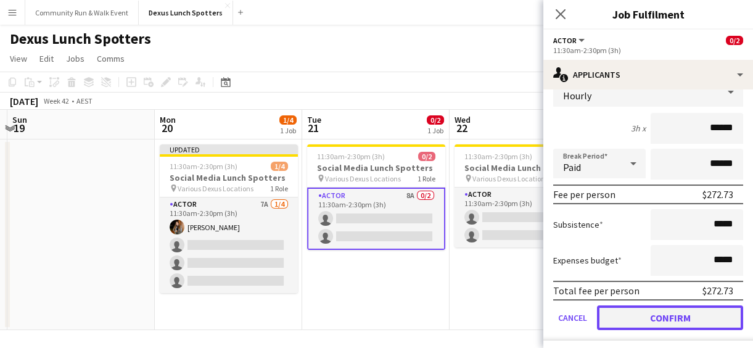
click at [698, 315] on button "Confirm" at bounding box center [670, 317] width 146 height 25
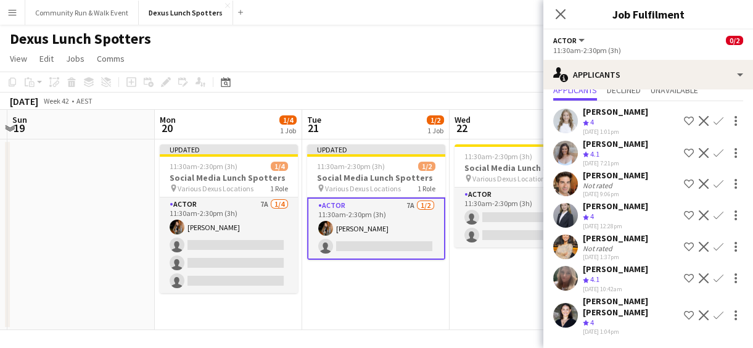
scroll to position [39, 0]
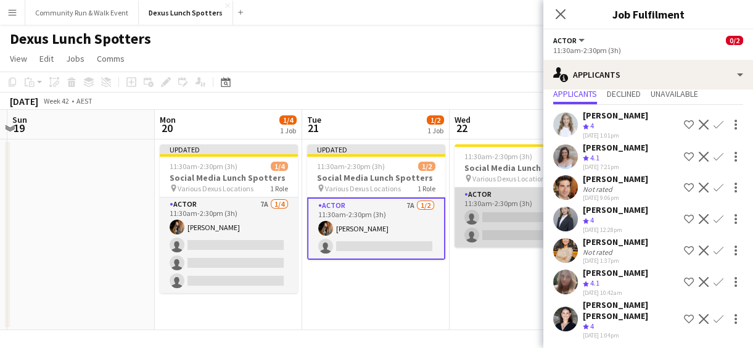
click at [484, 223] on app-card-role "Actor 9A 0/2 11:30am-2:30pm (3h) single-neutral-actions single-neutral-actions" at bounding box center [524, 218] width 138 height 60
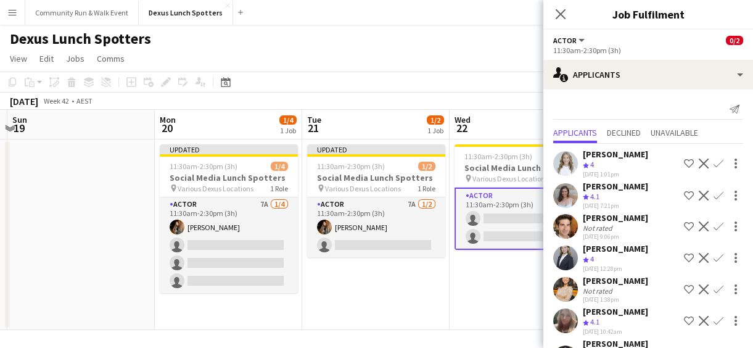
scroll to position [101, 0]
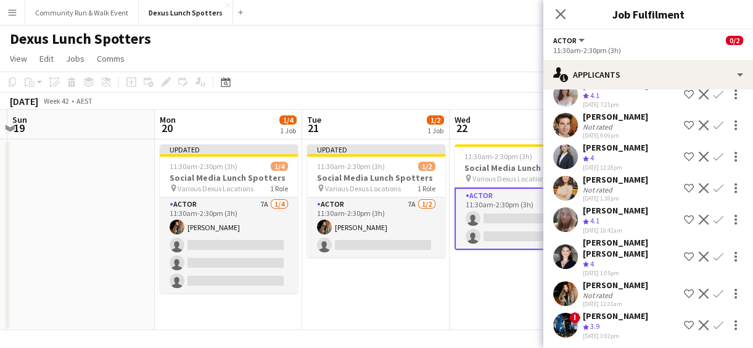
click at [714, 289] on app-icon "Confirm" at bounding box center [719, 294] width 10 height 10
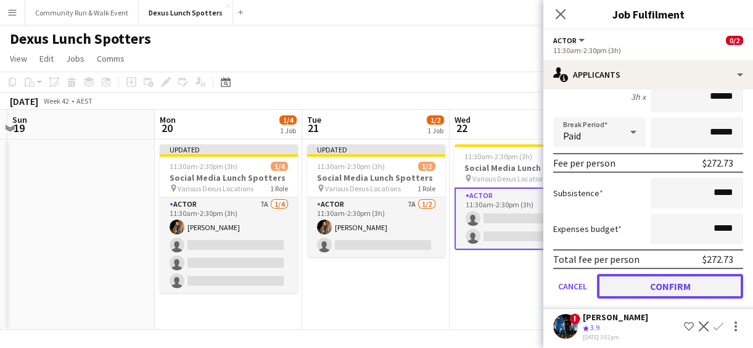
click at [708, 292] on button "Confirm" at bounding box center [670, 286] width 146 height 25
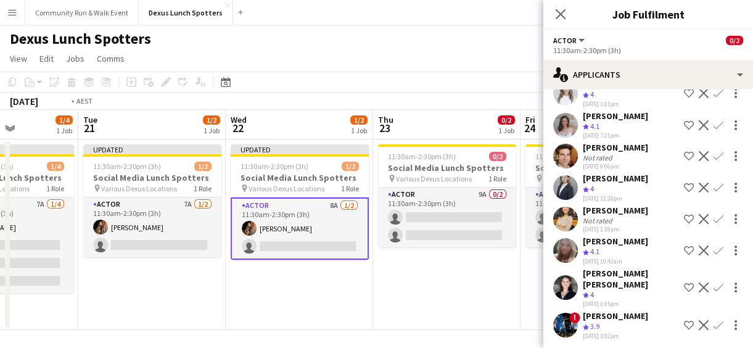
scroll to position [0, 544]
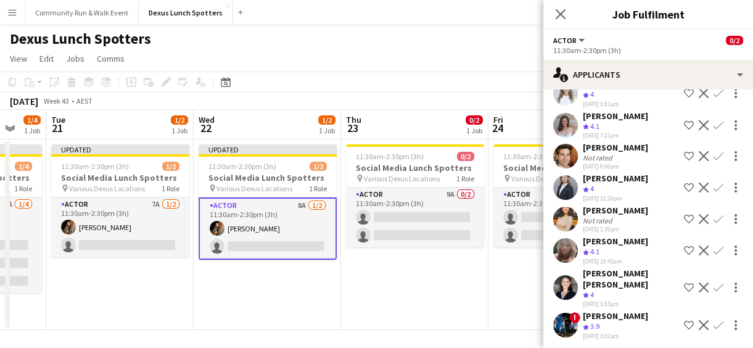
drag, startPoint x: 510, startPoint y: 302, endPoint x: 254, endPoint y: 288, distance: 256.4
click at [254, 288] on app-calendar-viewport "Fri 17 Sat 18 Sun 19 Mon 20 1/4 1 Job Tue 21 1/2 1 Job Wed 22 1/2 1 Job Thu 23 …" at bounding box center [376, 220] width 753 height 220
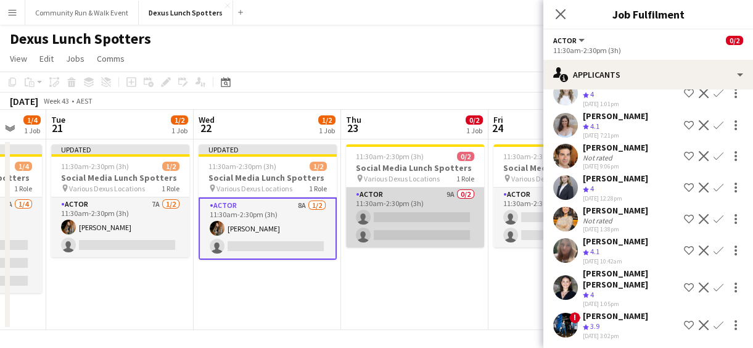
click at [346, 218] on app-card-role "Actor 9A 0/2 11:30am-2:30pm (3h) single-neutral-actions single-neutral-actions" at bounding box center [415, 218] width 138 height 60
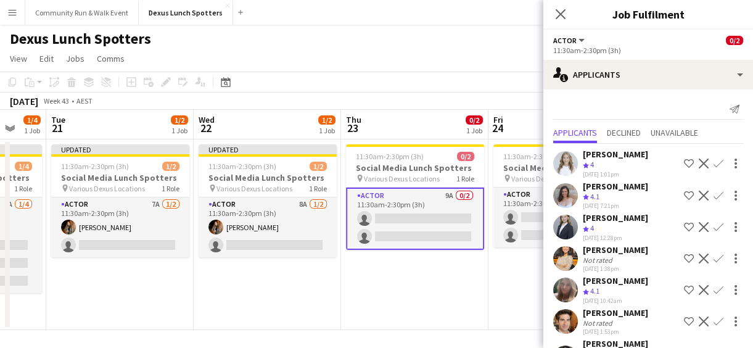
scroll to position [81, 0]
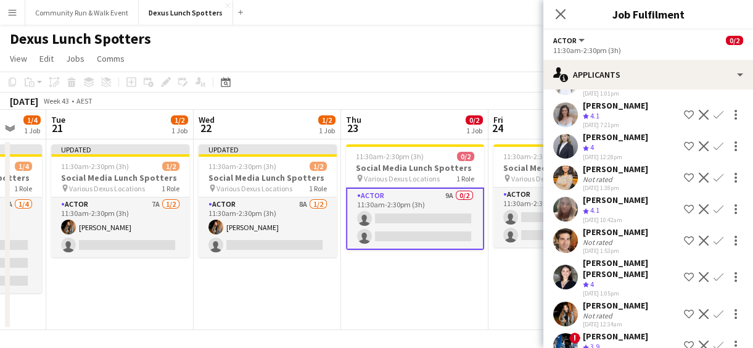
click at [714, 309] on app-icon "Confirm" at bounding box center [719, 314] width 10 height 10
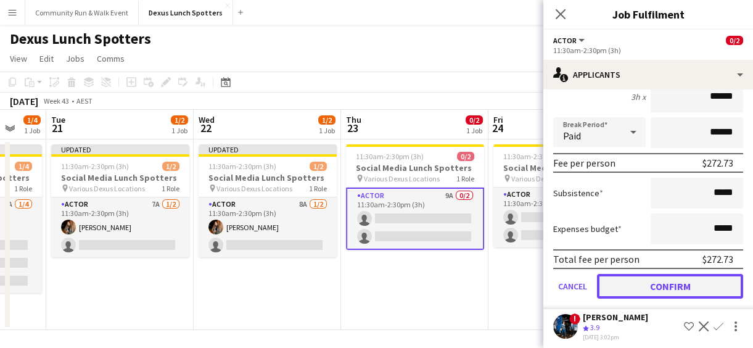
click at [660, 274] on button "Confirm" at bounding box center [670, 286] width 146 height 25
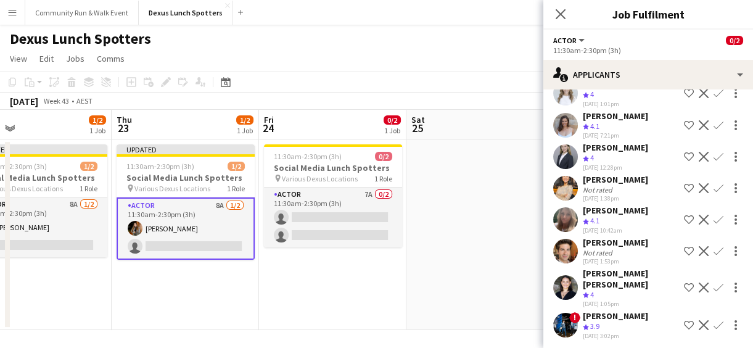
scroll to position [0, 502]
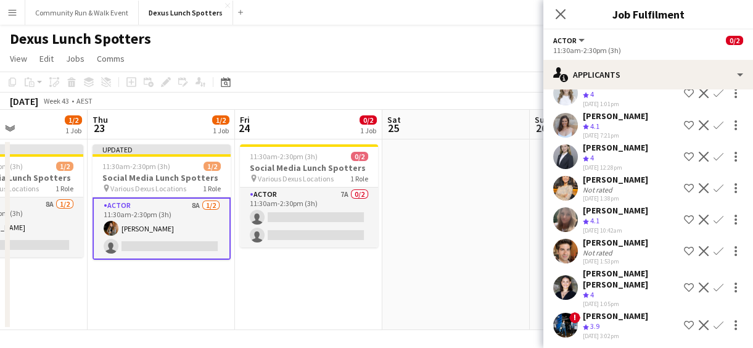
drag, startPoint x: 513, startPoint y: 296, endPoint x: 259, endPoint y: 273, distance: 254.7
click at [259, 273] on app-calendar-viewport "Sun 19 Mon 20 1/4 1 Job Tue 21 1/2 1 Job Wed 22 1/2 1 Job Thu 23 1/2 1 Job Fri …" at bounding box center [376, 220] width 753 height 220
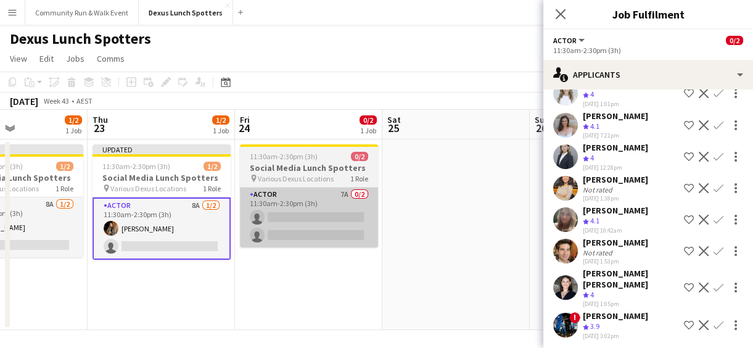
click at [286, 217] on app-card-role "Actor 7A 0/2 11:30am-2:30pm (3h) single-neutral-actions single-neutral-actions" at bounding box center [309, 218] width 138 height 60
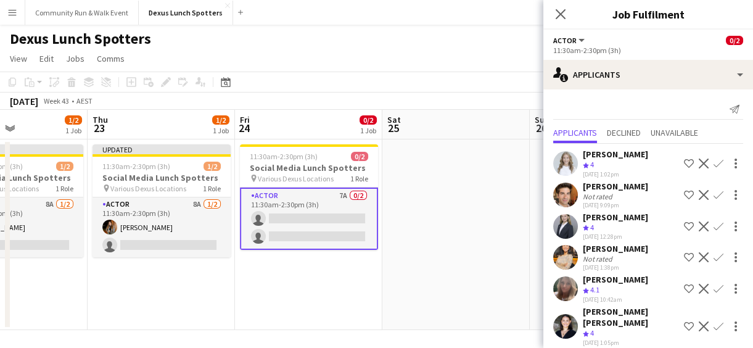
scroll to position [39, 0]
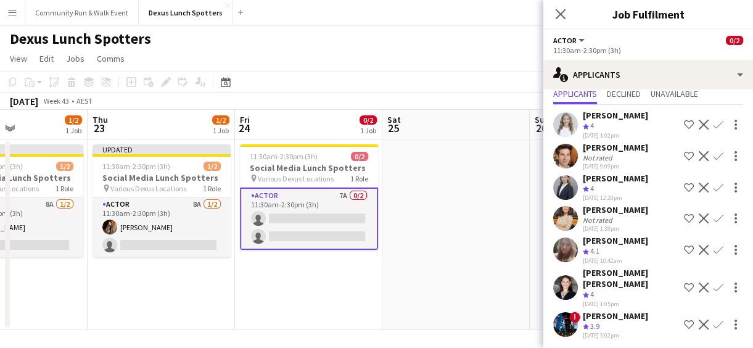
click at [714, 321] on app-icon "Confirm" at bounding box center [719, 325] width 10 height 10
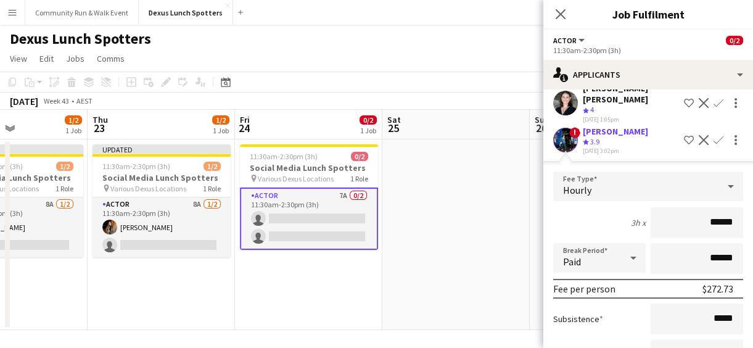
scroll to position [318, 0]
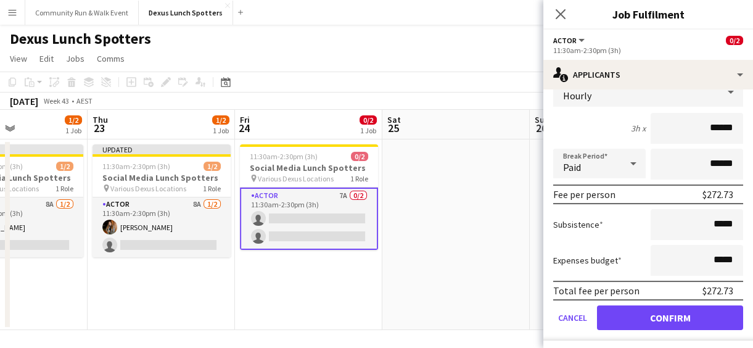
click at [722, 336] on div "[PERSON_NAME] Crew rating 4 [DATE] 1:02pm Shortlist crew Decline Confirm [PERSO…" at bounding box center [649, 84] width 210 height 517
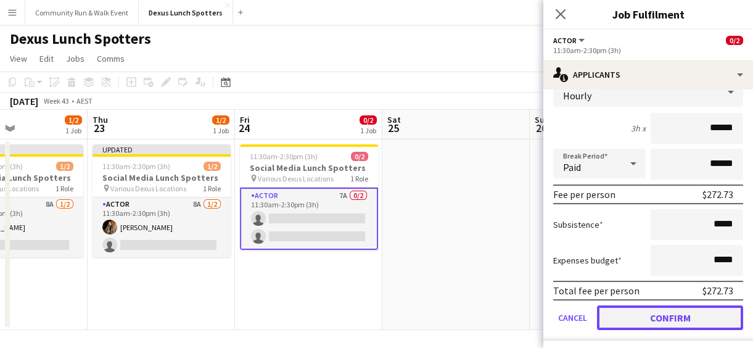
click at [701, 314] on button "Confirm" at bounding box center [670, 317] width 146 height 25
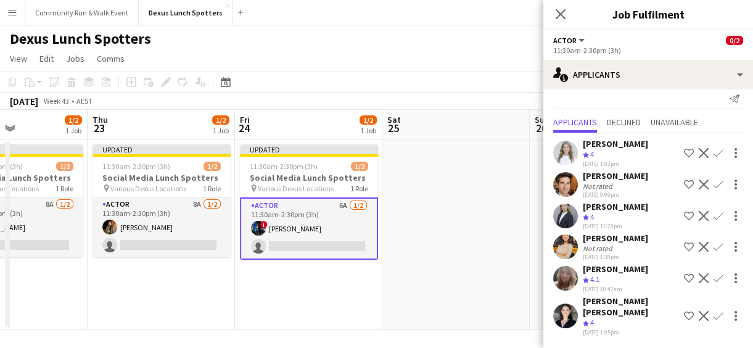
scroll to position [8, 0]
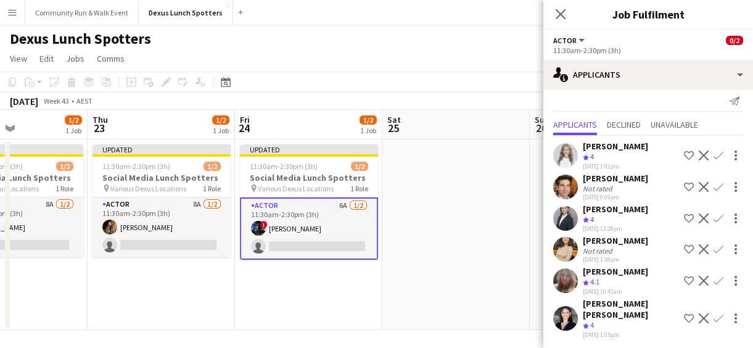
click at [449, 309] on app-date-cell at bounding box center [456, 234] width 147 height 191
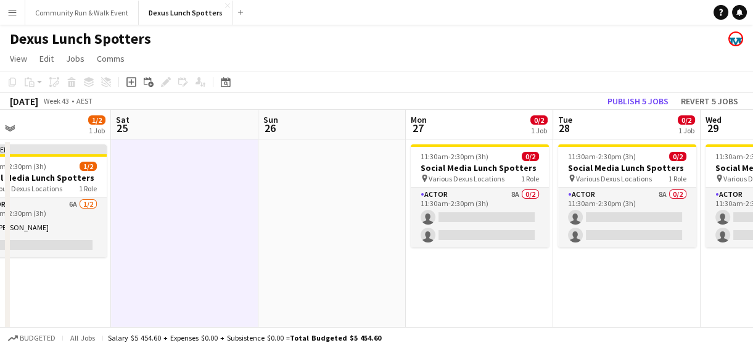
scroll to position [0, 484]
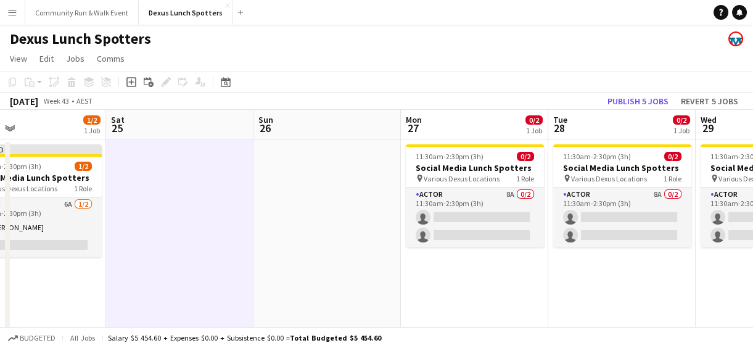
drag, startPoint x: 624, startPoint y: 302, endPoint x: 347, endPoint y: 265, distance: 278.8
click at [347, 265] on app-calendar-viewport "Tue 21 1/2 1 Job Wed 22 1/2 1 Job Thu 23 1/2 1 Job Fri 24 1/2 1 Job Sat 25 Sun …" at bounding box center [376, 220] width 753 height 220
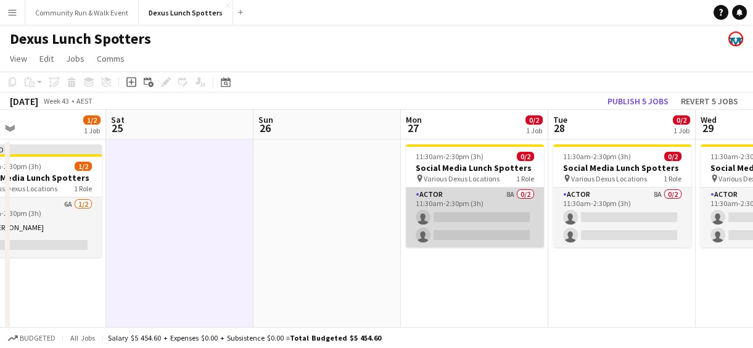
click at [463, 215] on app-card-role "Actor 8A 0/2 11:30am-2:30pm (3h) single-neutral-actions single-neutral-actions" at bounding box center [475, 218] width 138 height 60
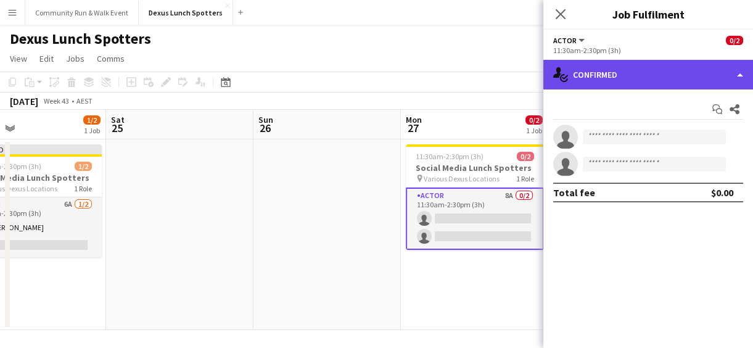
click at [613, 72] on div "single-neutral-actions-check-2 Confirmed" at bounding box center [649, 75] width 210 height 30
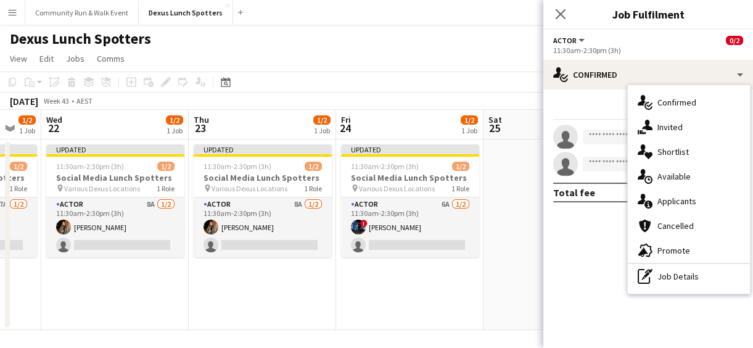
scroll to position [0, 349]
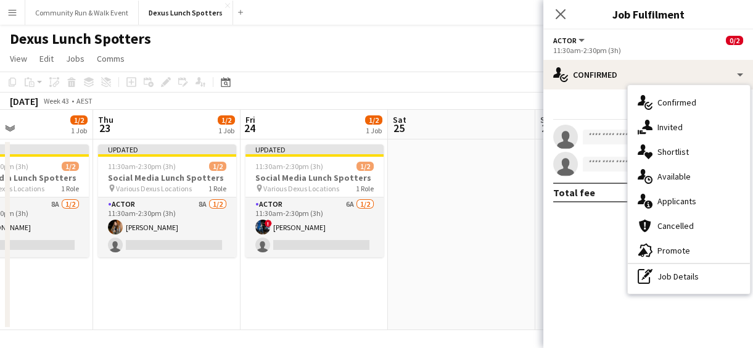
drag, startPoint x: 218, startPoint y: 286, endPoint x: 500, endPoint y: 265, distance: 282.8
click at [500, 265] on app-calendar-viewport "Mon 20 1/4 1 Job Tue 21 1/2 1 Job Wed 22 1/2 1 Job Thu 23 1/2 1 Job Fri 24 1/2 …" at bounding box center [376, 220] width 753 height 220
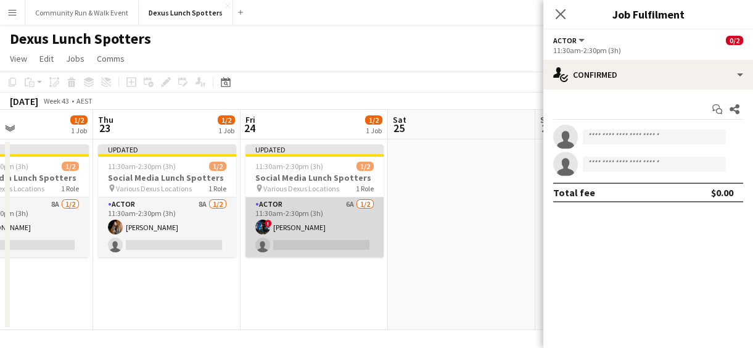
click at [365, 211] on app-card-role "Actor 6A [DATE] 11:30am-2:30pm (3h) ! [PERSON_NAME] single-neutral-actions" at bounding box center [315, 227] width 138 height 60
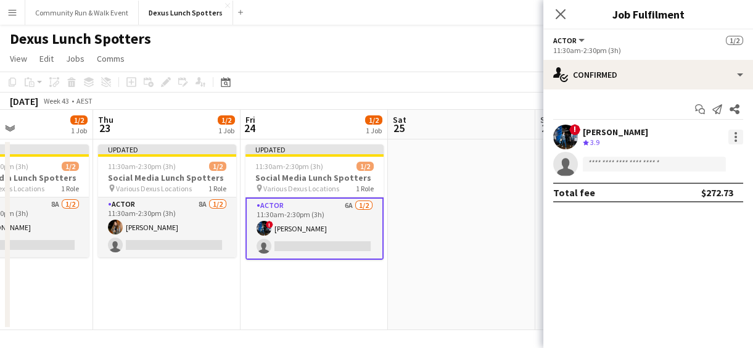
click at [734, 143] on div at bounding box center [736, 137] width 15 height 15
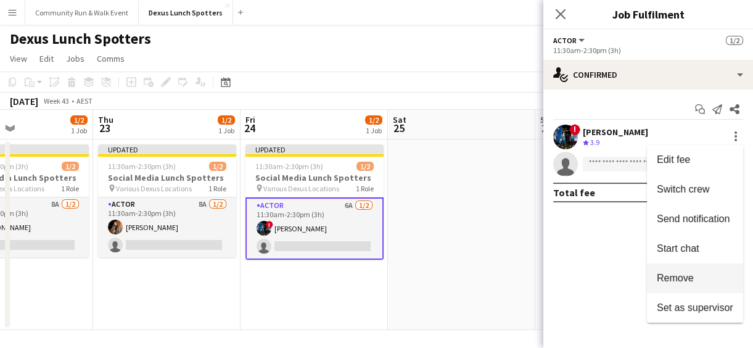
click at [700, 270] on button "Remove" at bounding box center [695, 278] width 96 height 30
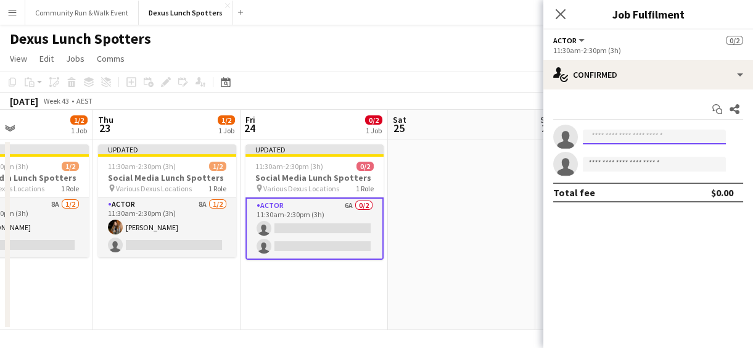
click at [700, 137] on input at bounding box center [654, 137] width 143 height 15
type input "*"
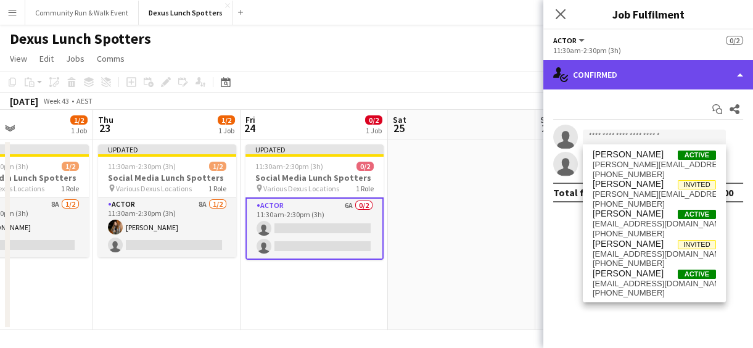
click at [617, 74] on div "single-neutral-actions-check-2 Confirmed" at bounding box center [649, 75] width 210 height 30
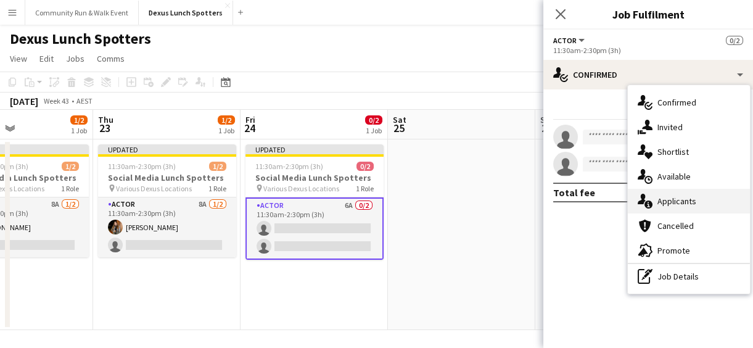
click at [661, 205] on span "Applicants" at bounding box center [677, 201] width 39 height 11
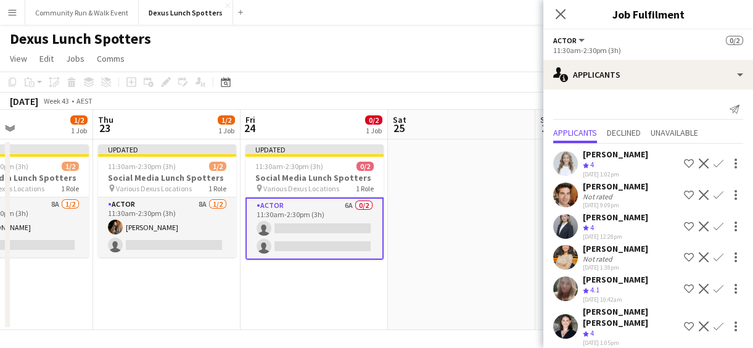
scroll to position [8, 0]
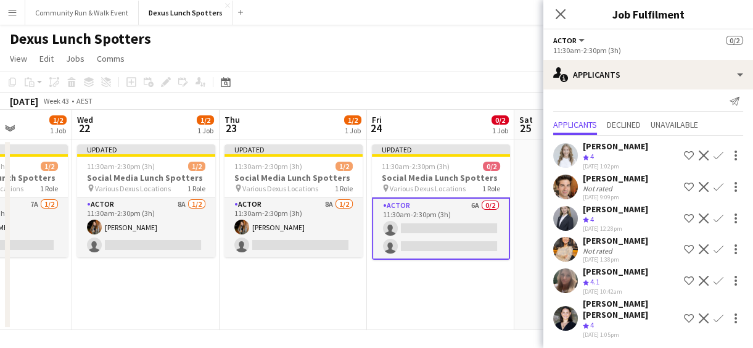
drag, startPoint x: 389, startPoint y: 297, endPoint x: 517, endPoint y: 302, distance: 128.4
click at [517, 302] on app-calendar-viewport "Sun 19 Mon 20 1/4 1 Job Tue 21 1/2 1 Job Wed 22 1/2 1 Job Thu 23 1/2 1 Job Fri …" at bounding box center [376, 220] width 753 height 220
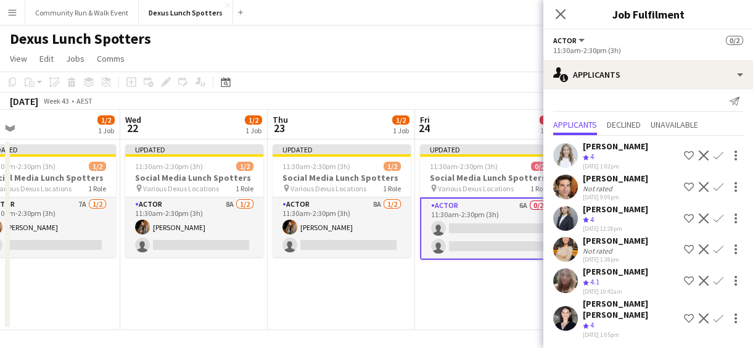
scroll to position [0, 296]
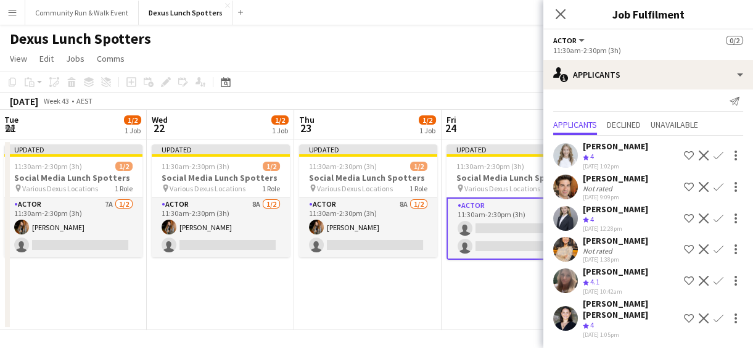
drag, startPoint x: 162, startPoint y: 299, endPoint x: 415, endPoint y: 347, distance: 256.8
click at [415, 347] on html "Menu Boards Boards Boards All jobs Status Workforce Workforce My Workforce Recr…" at bounding box center [376, 175] width 753 height 351
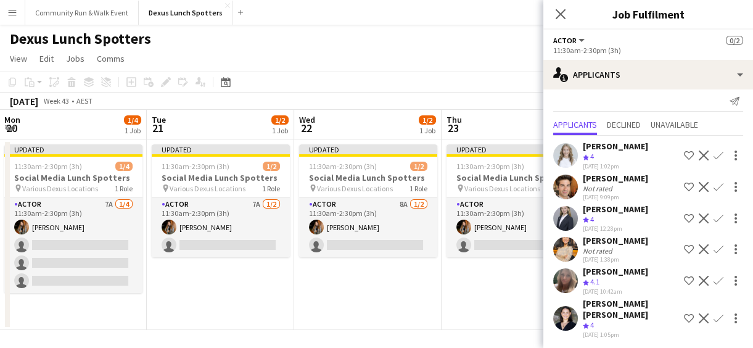
drag, startPoint x: 207, startPoint y: 331, endPoint x: 258, endPoint y: 327, distance: 51.4
click at [258, 327] on app-board "Dexus Lunch Spotters View Day view expanded Day view collapsed Month view Date …" at bounding box center [376, 188] width 753 height 326
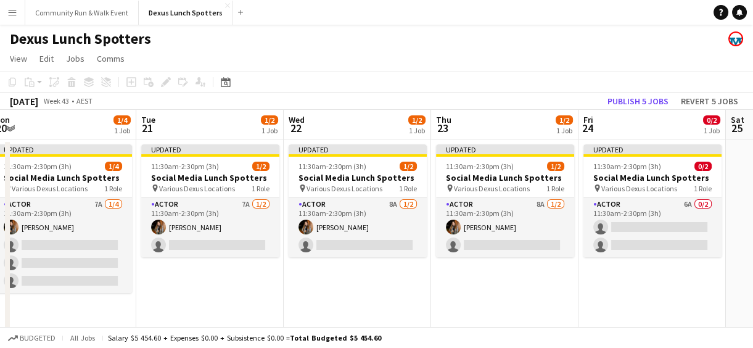
scroll to position [0, 455]
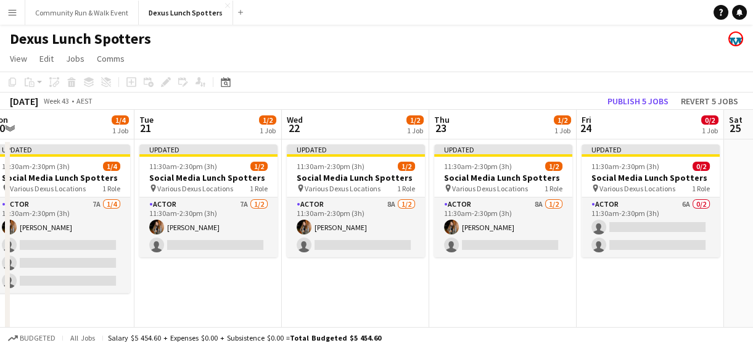
drag, startPoint x: 241, startPoint y: 291, endPoint x: 228, endPoint y: 302, distance: 16.2
click at [228, 302] on app-calendar-viewport "Fri 17 Sat 18 Sun 19 Mon 20 1/4 1 Job Tue 21 1/2 1 Job Wed 22 1/2 1 Job Thu 23 …" at bounding box center [376, 220] width 753 height 220
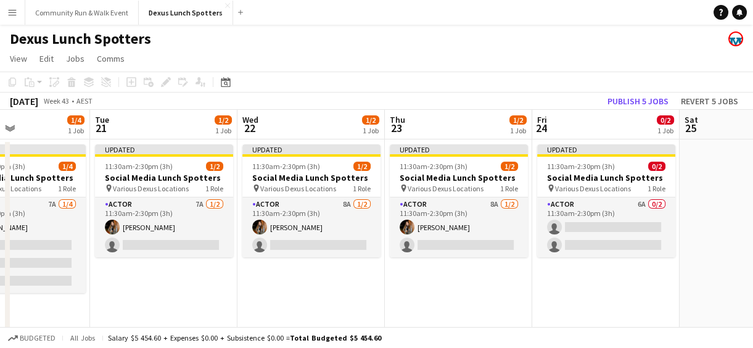
drag, startPoint x: 476, startPoint y: 288, endPoint x: 95, endPoint y: 282, distance: 381.4
click at [95, 282] on app-calendar-viewport "Fri 17 Sat 18 Sun 19 Mon 20 1/4 1 Job Tue 21 1/2 1 Job Wed 22 1/2 1 Job Thu 23 …" at bounding box center [376, 220] width 753 height 220
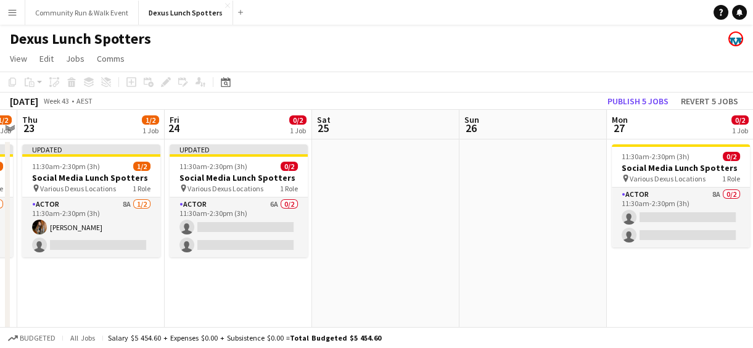
drag, startPoint x: 435, startPoint y: 260, endPoint x: 102, endPoint y: 217, distance: 335.4
click at [102, 217] on app-calendar-viewport "Sun 19 Mon 20 1/4 1 Job Tue 21 1/2 1 Job Wed 22 1/2 1 Job Thu 23 1/2 1 Job Fri …" at bounding box center [376, 220] width 753 height 220
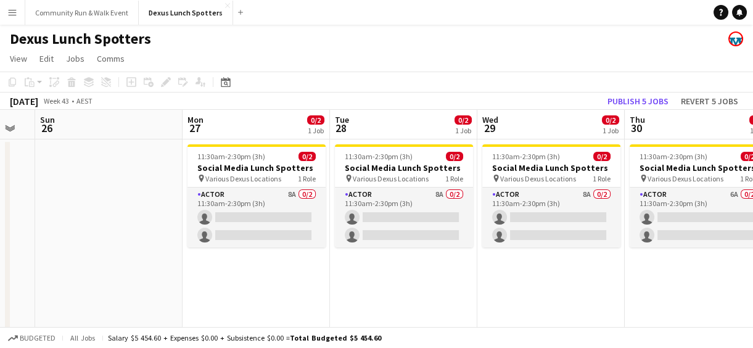
drag, startPoint x: 289, startPoint y: 266, endPoint x: 134, endPoint y: 240, distance: 157.6
click at [134, 240] on app-calendar-viewport "Thu 23 1/2 1 Job Fri 24 0/2 1 Job Sat 25 Sun 26 Mon 27 0/2 1 Job Tue 28 0/2 1 J…" at bounding box center [376, 220] width 753 height 220
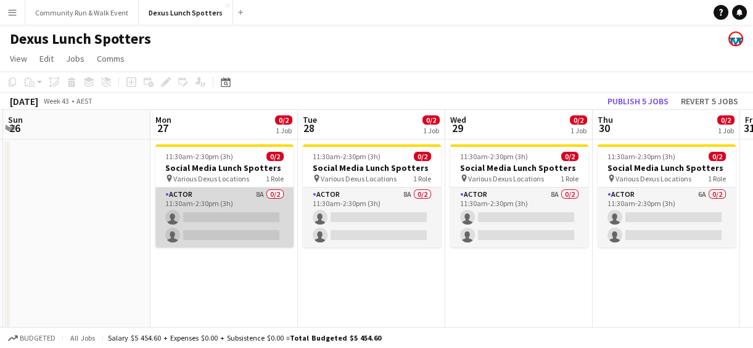
click at [198, 188] on app-card-role "Actor 8A 0/2 11:30am-2:30pm (3h) single-neutral-actions single-neutral-actions" at bounding box center [224, 218] width 138 height 60
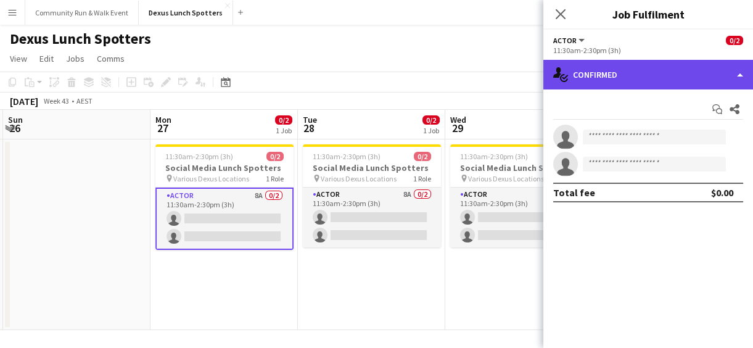
click at [652, 66] on div "single-neutral-actions-check-2 Confirmed" at bounding box center [649, 75] width 210 height 30
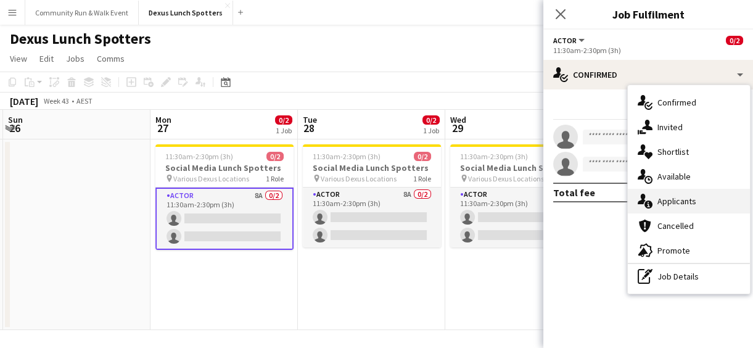
click at [697, 201] on div "single-neutral-actions-information Applicants" at bounding box center [689, 201] width 122 height 25
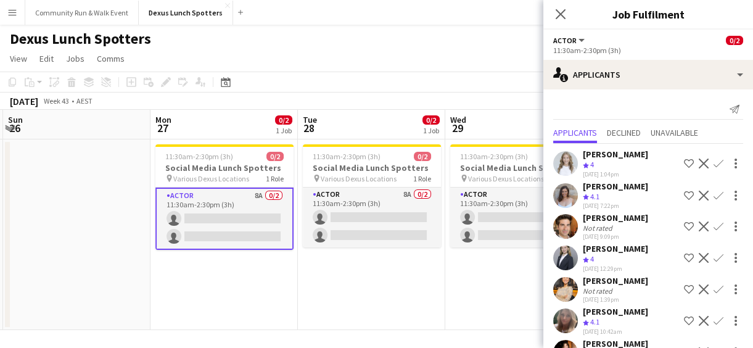
scroll to position [70, 0]
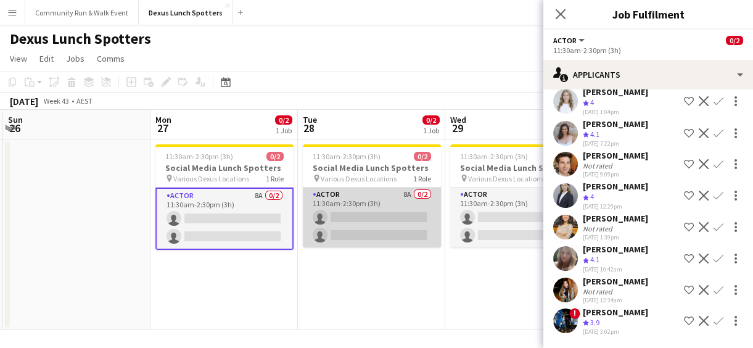
click at [389, 238] on app-card-role "Actor 8A 0/2 11:30am-2:30pm (3h) single-neutral-actions single-neutral-actions" at bounding box center [372, 218] width 138 height 60
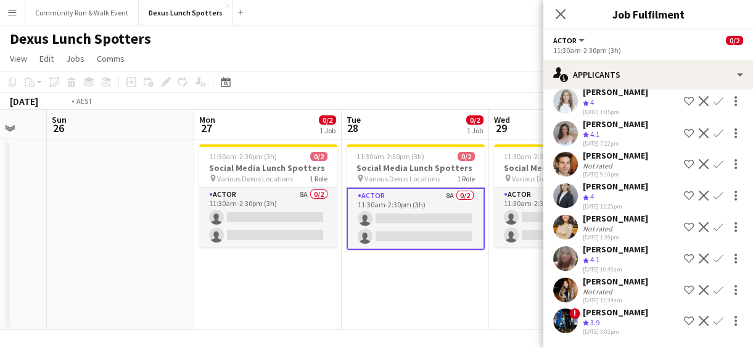
drag, startPoint x: 433, startPoint y: 274, endPoint x: 168, endPoint y: 273, distance: 264.7
click at [168, 273] on app-calendar-viewport "Thu 23 1/2 1 Job Fri 24 0/2 1 Job Sat 25 Sun 26 Mon 27 0/2 1 Job Tue 28 0/2 1 J…" at bounding box center [376, 220] width 753 height 220
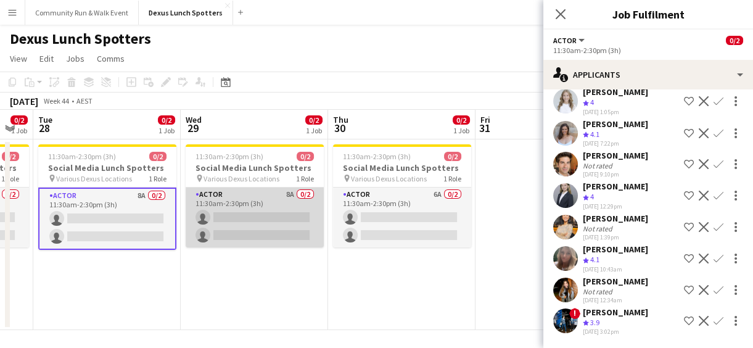
click at [217, 213] on app-card-role "Actor 8A 0/2 11:30am-2:30pm (3h) single-neutral-actions single-neutral-actions" at bounding box center [255, 218] width 138 height 60
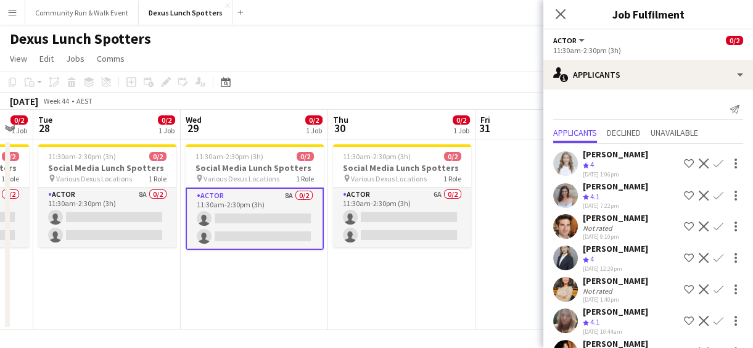
scroll to position [70, 0]
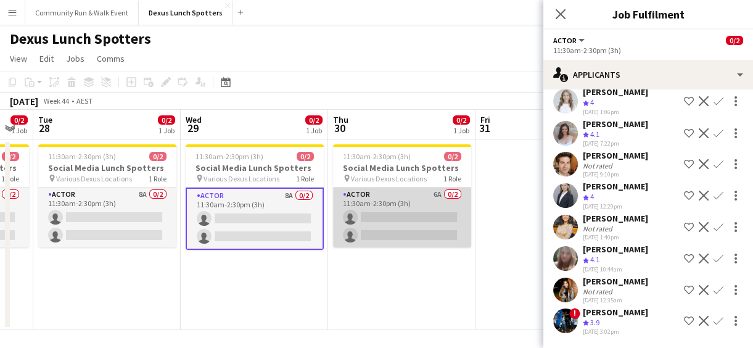
click at [425, 189] on app-card-role "Actor 6A 0/2 11:30am-2:30pm (3h) single-neutral-actions single-neutral-actions" at bounding box center [402, 218] width 138 height 60
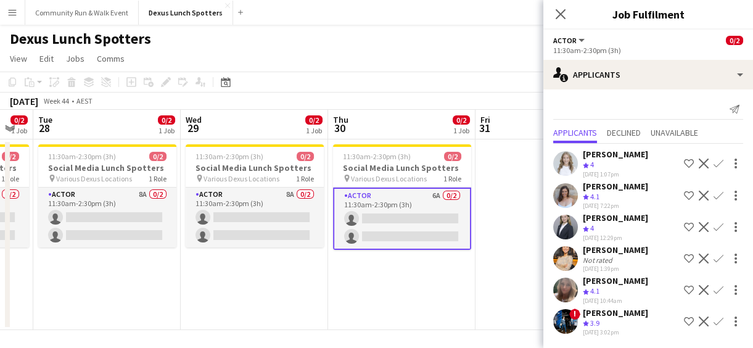
scroll to position [8, 0]
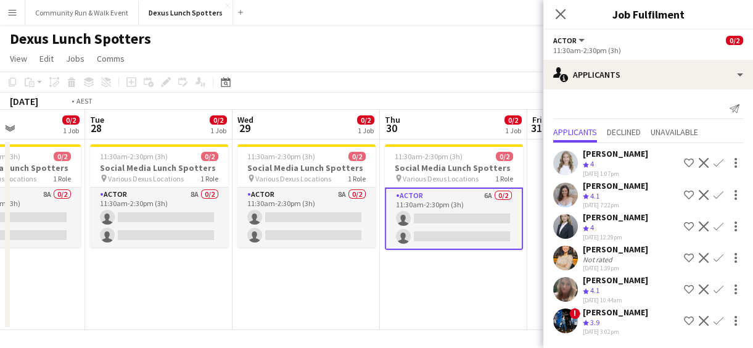
drag, startPoint x: 123, startPoint y: 283, endPoint x: 471, endPoint y: 296, distance: 347.6
click at [471, 296] on app-calendar-viewport "Sat 25 Sun 26 Mon 27 0/2 1 Job Tue 28 0/2 1 Job Wed 29 0/2 1 Job Thu 30 0/2 1 J…" at bounding box center [376, 220] width 753 height 220
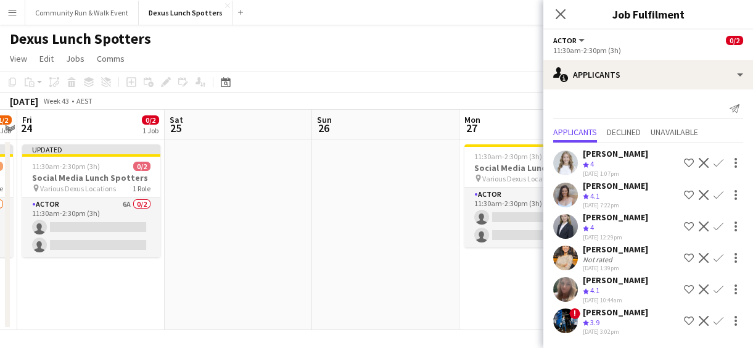
drag, startPoint x: 139, startPoint y: 292, endPoint x: 381, endPoint y: 331, distance: 245.6
click at [381, 331] on app-board "Dexus Lunch Spotters View Day view expanded Day view collapsed Month view Date …" at bounding box center [376, 188] width 753 height 326
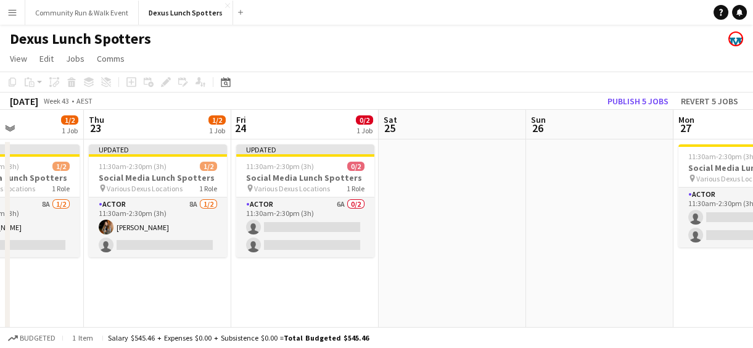
drag, startPoint x: 190, startPoint y: 313, endPoint x: 418, endPoint y: 330, distance: 229.0
click at [418, 330] on app-board "Dexus Lunch Spotters View Day view expanded Day view collapsed Month view Date …" at bounding box center [376, 188] width 753 height 326
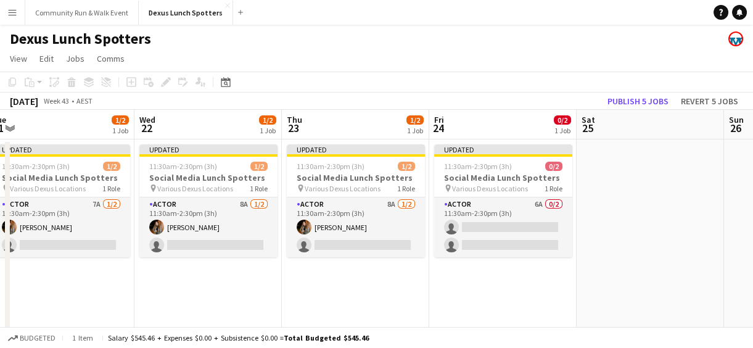
drag, startPoint x: 196, startPoint y: 290, endPoint x: 394, endPoint y: 298, distance: 198.8
click at [394, 298] on app-calendar-viewport "Sun 19 Mon 20 1/4 1 Job Tue 21 1/2 1 Job Wed 22 1/2 1 Job Thu 23 1/2 1 Job Fri …" at bounding box center [376, 220] width 753 height 220
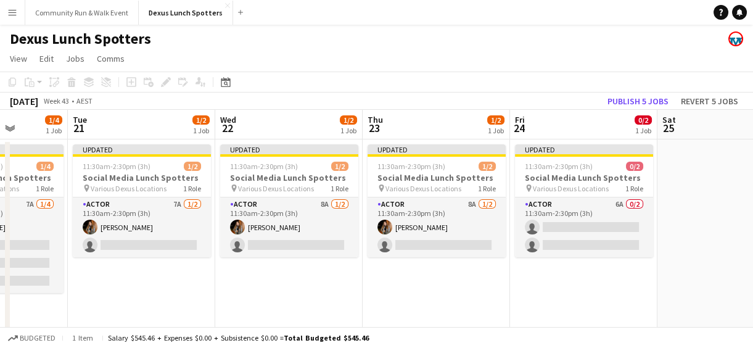
scroll to position [0, 368]
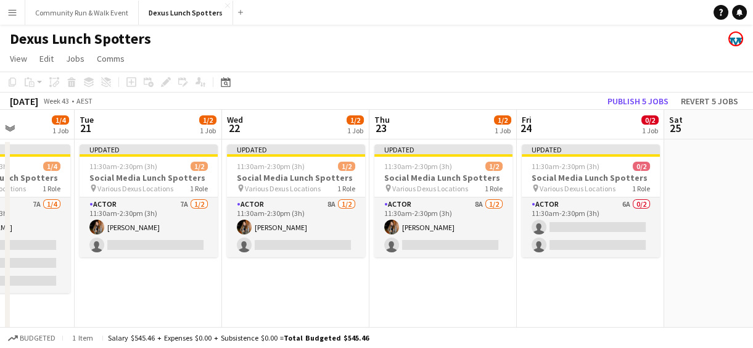
drag, startPoint x: 216, startPoint y: 289, endPoint x: 304, endPoint y: 295, distance: 87.8
click at [304, 295] on app-calendar-viewport "Sat 18 Sun 19 Mon 20 1/4 1 Job Tue 21 1/2 1 Job Wed 22 1/2 1 Job Thu 23 1/2 1 J…" at bounding box center [376, 220] width 753 height 220
